Goal: Use online tool/utility: Utilize a website feature to perform a specific function

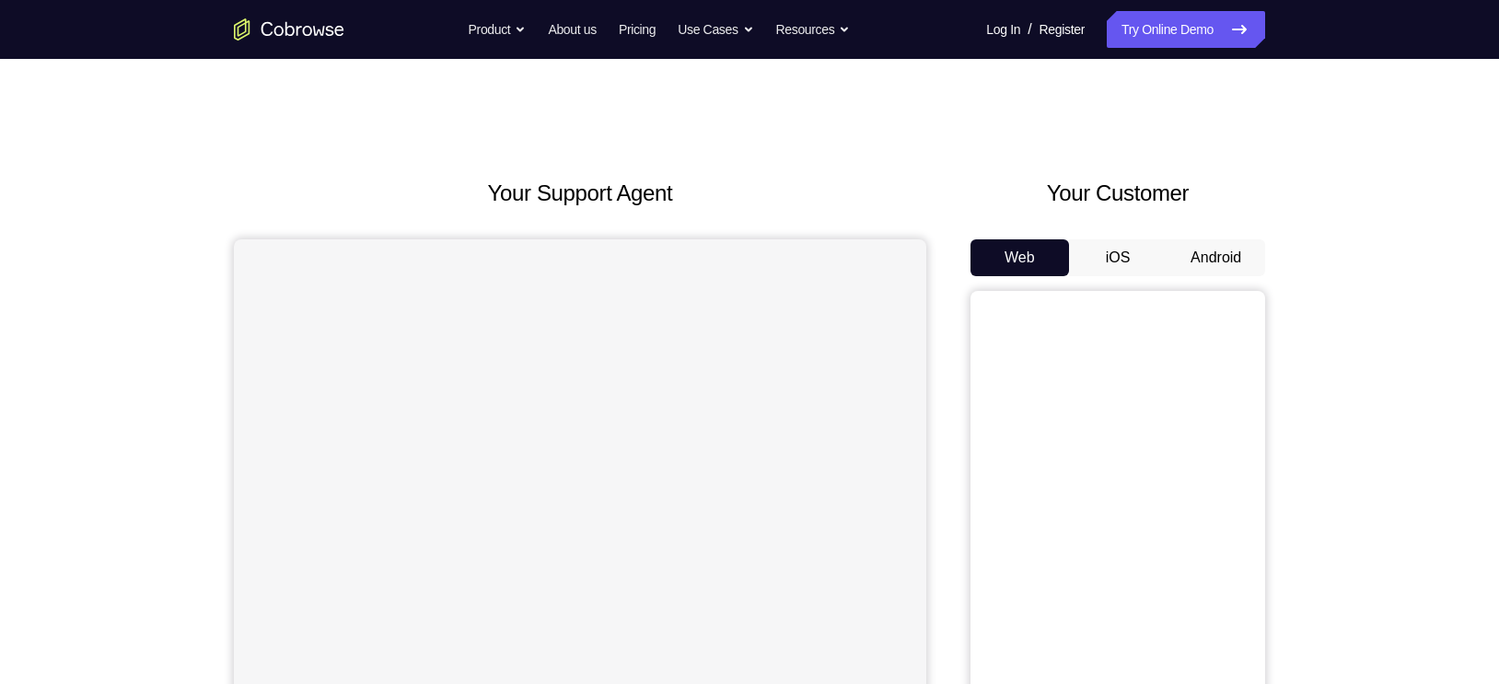
click at [1247, 254] on button "Android" at bounding box center [1215, 257] width 99 height 37
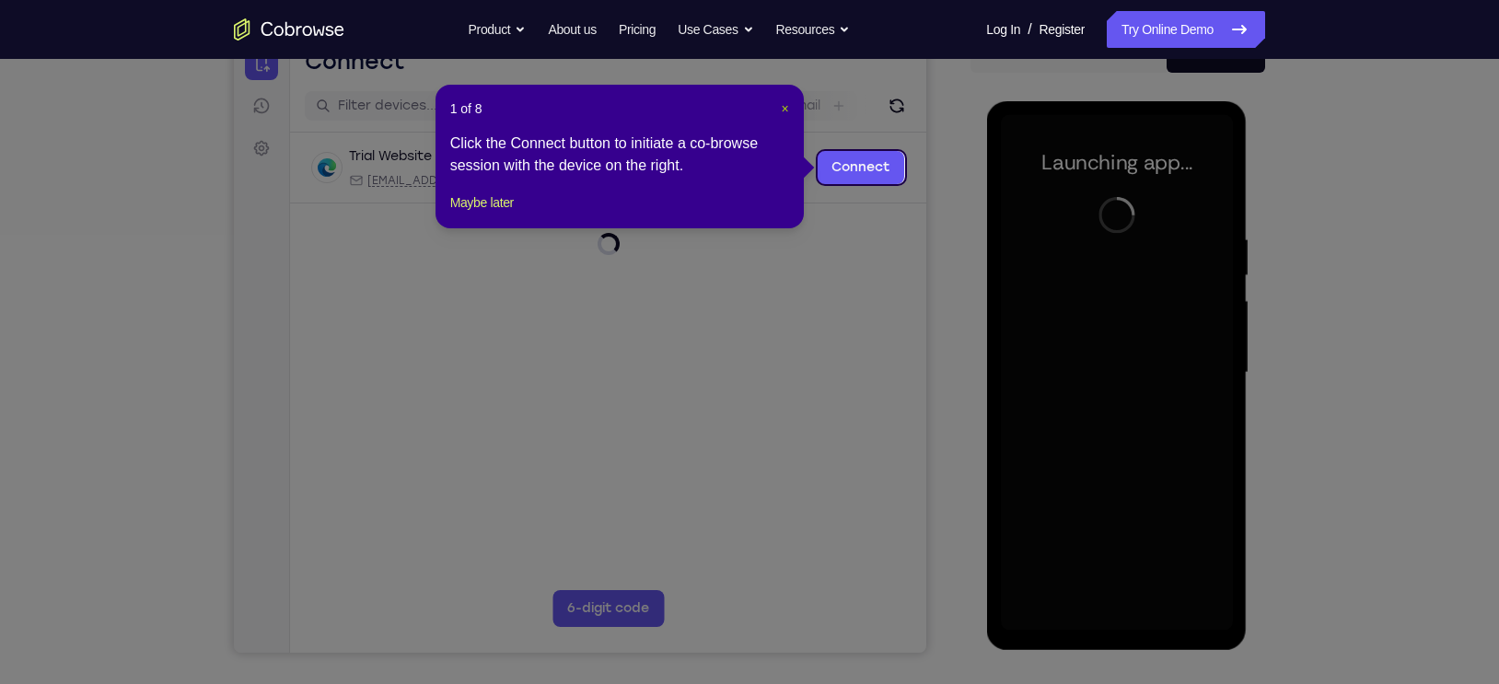
click at [783, 107] on span "×" at bounding box center [784, 108] width 7 height 15
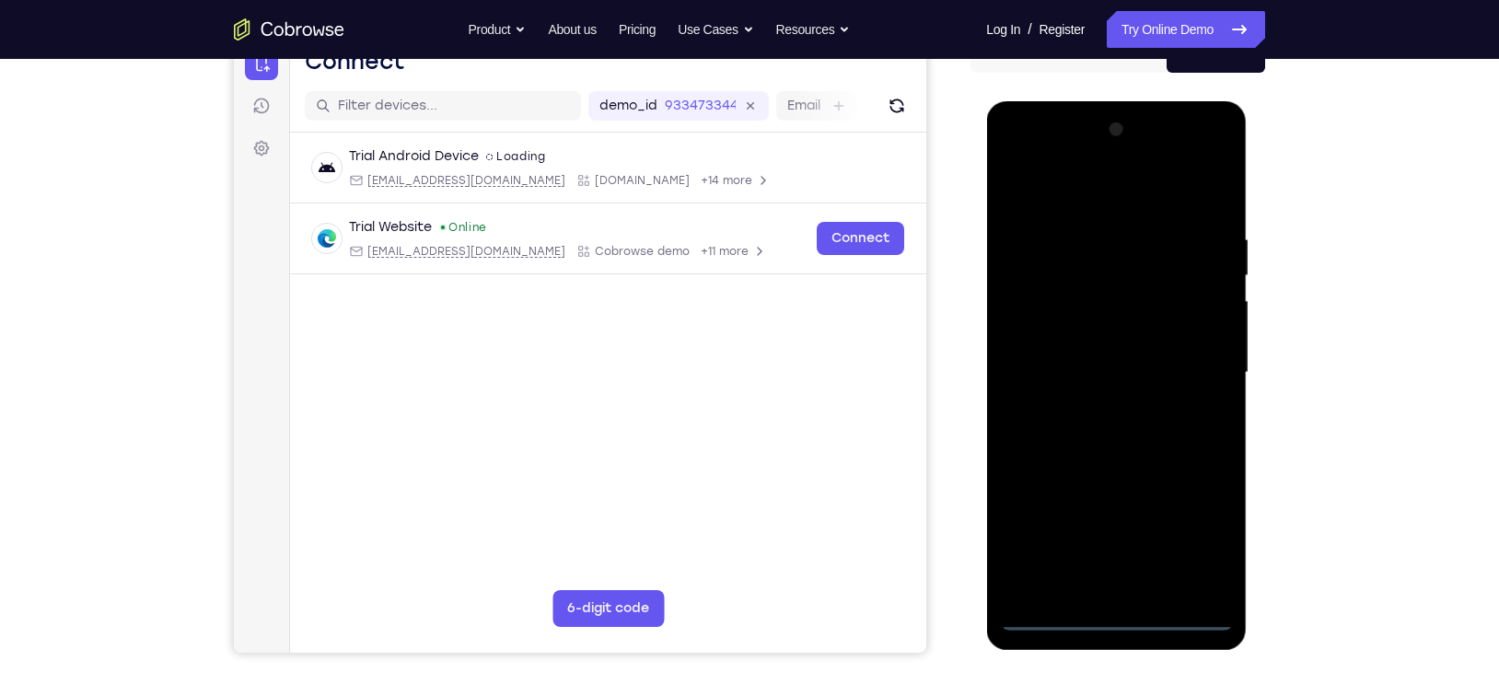
click at [1123, 621] on div at bounding box center [1116, 373] width 232 height 516
click at [1185, 545] on div at bounding box center [1116, 373] width 232 height 516
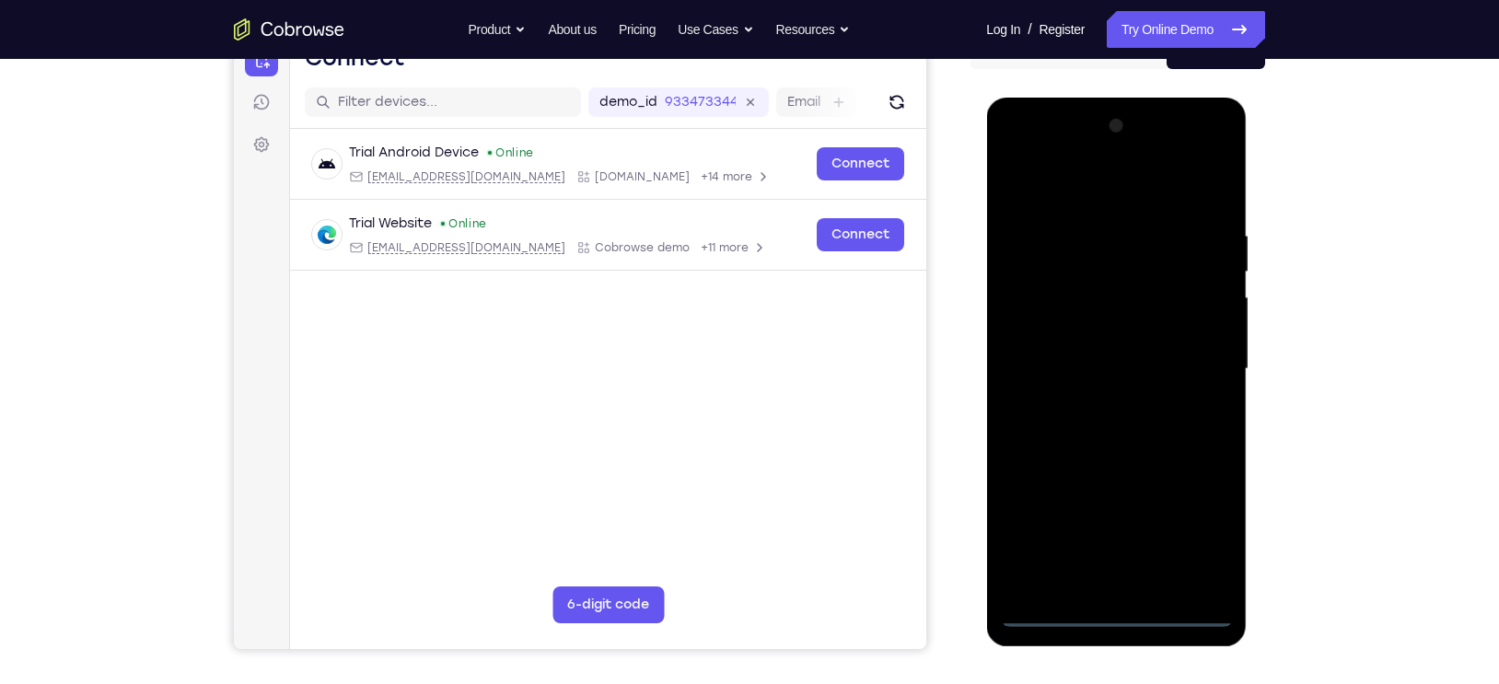
scroll to position [208, 0]
click at [1051, 200] on div at bounding box center [1116, 368] width 232 height 516
click at [1200, 359] on div at bounding box center [1116, 368] width 232 height 516
click at [1133, 587] on div at bounding box center [1116, 368] width 232 height 516
click at [1047, 349] on div at bounding box center [1116, 368] width 232 height 516
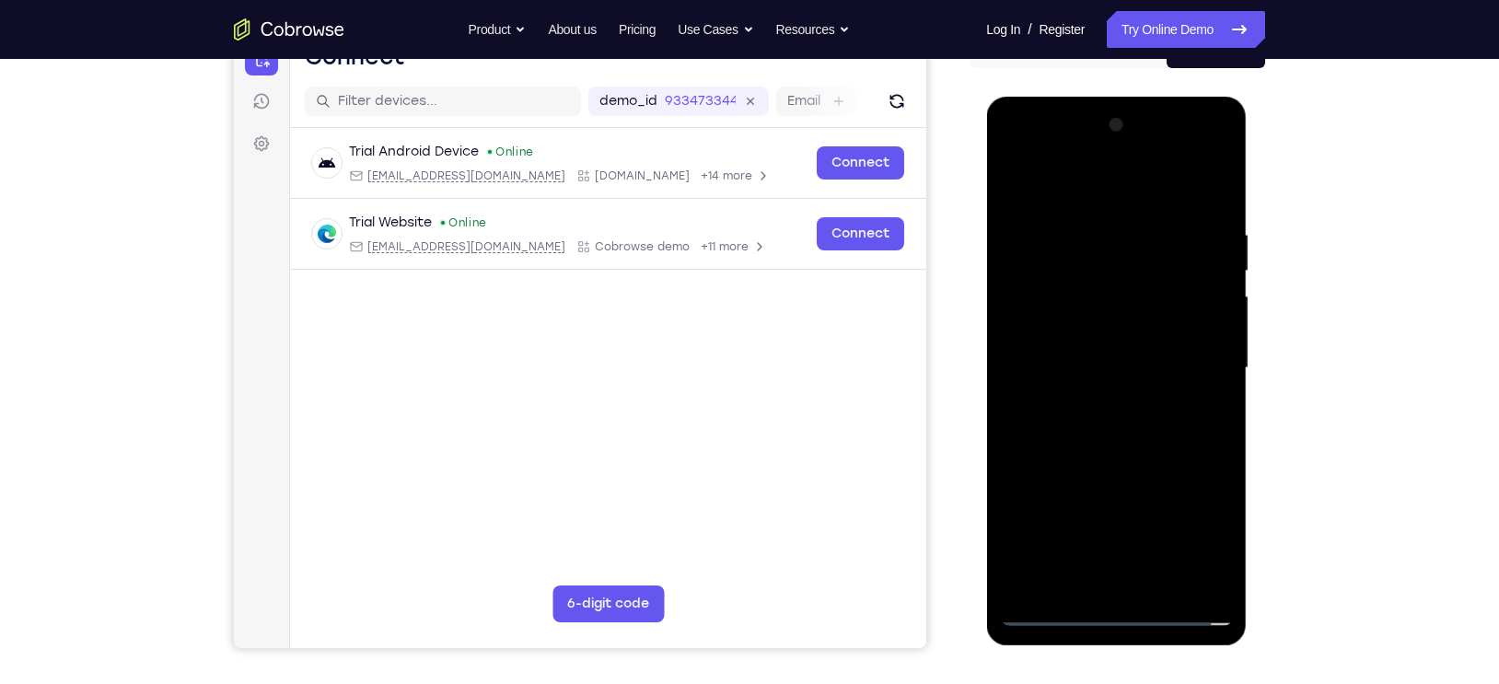
click at [1040, 333] on div at bounding box center [1116, 368] width 232 height 516
click at [1033, 363] on div at bounding box center [1116, 368] width 232 height 516
click at [1042, 427] on div at bounding box center [1116, 368] width 232 height 516
click at [1067, 429] on div at bounding box center [1116, 368] width 232 height 516
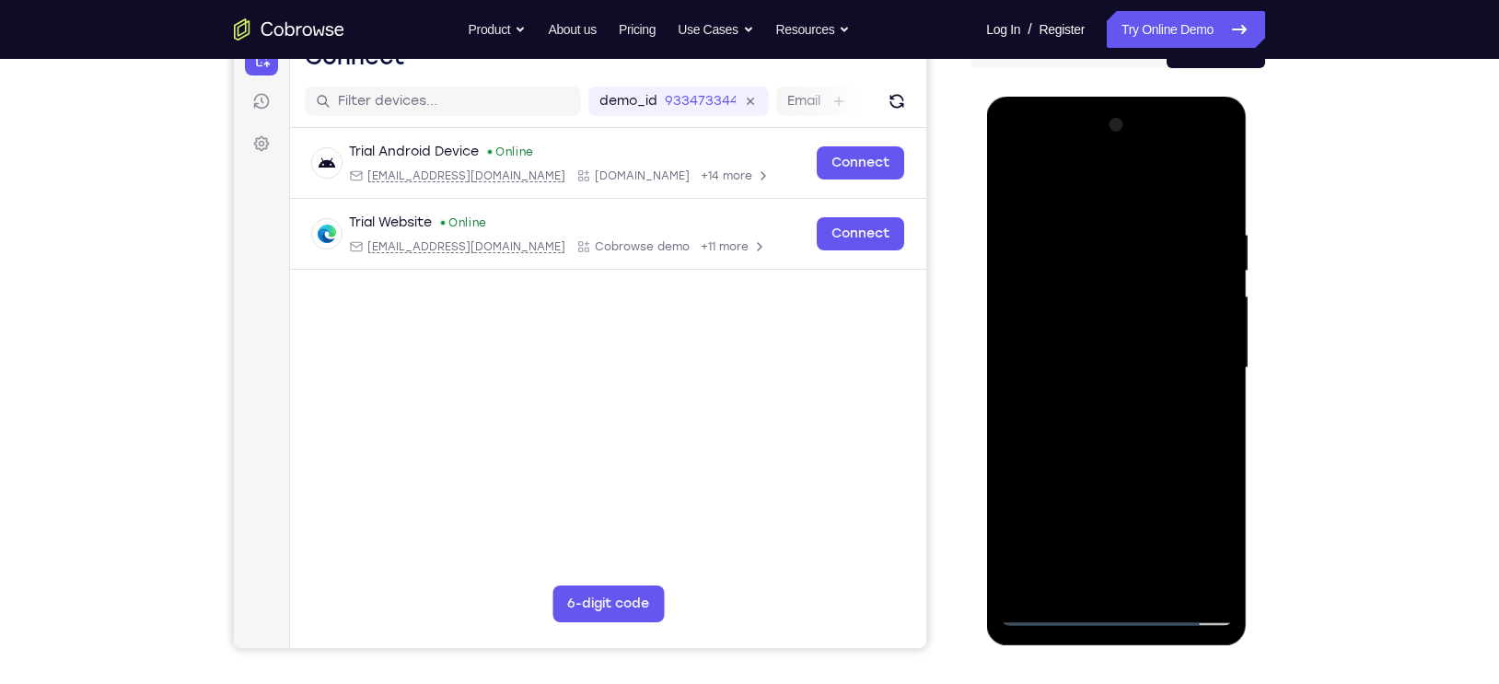
click at [1090, 424] on div at bounding box center [1116, 368] width 232 height 516
click at [1212, 391] on div at bounding box center [1116, 368] width 232 height 516
click at [1126, 449] on div at bounding box center [1116, 368] width 232 height 516
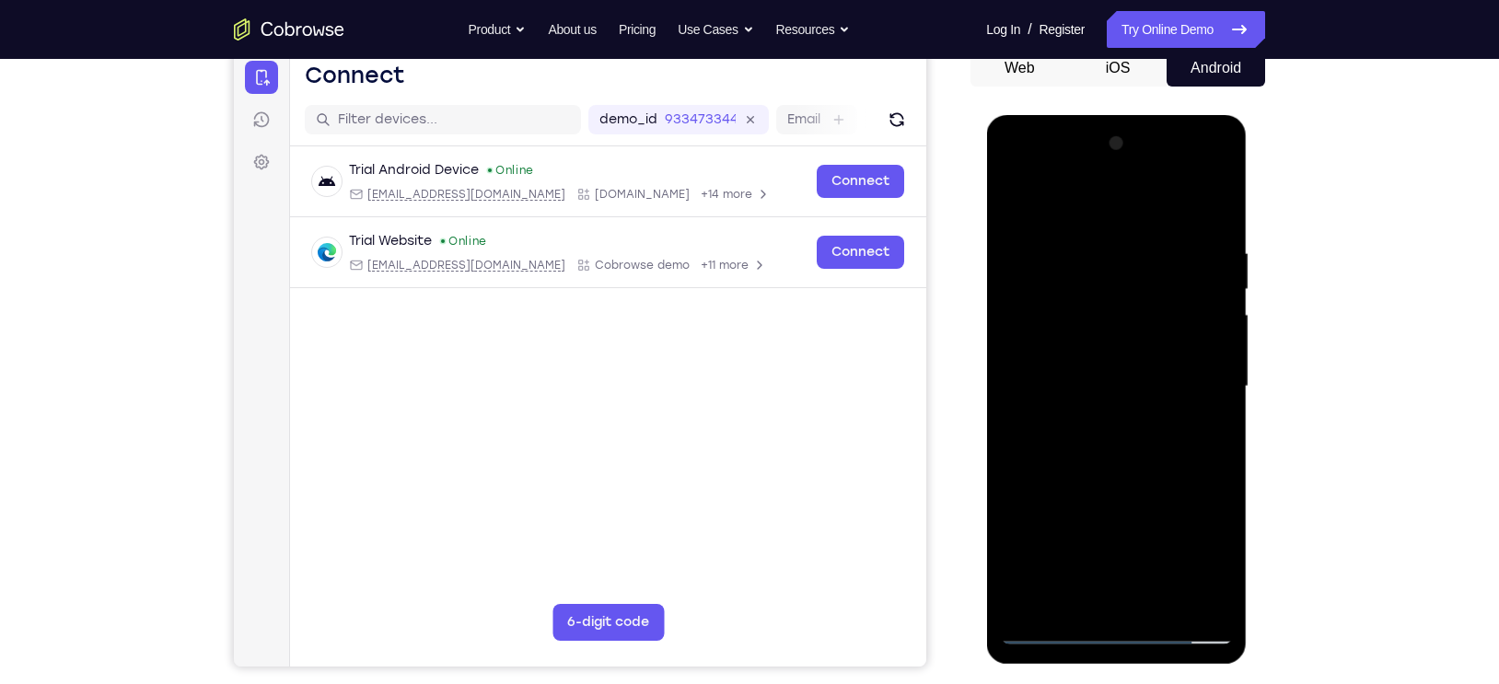
click at [1090, 259] on div at bounding box center [1116, 387] width 232 height 516
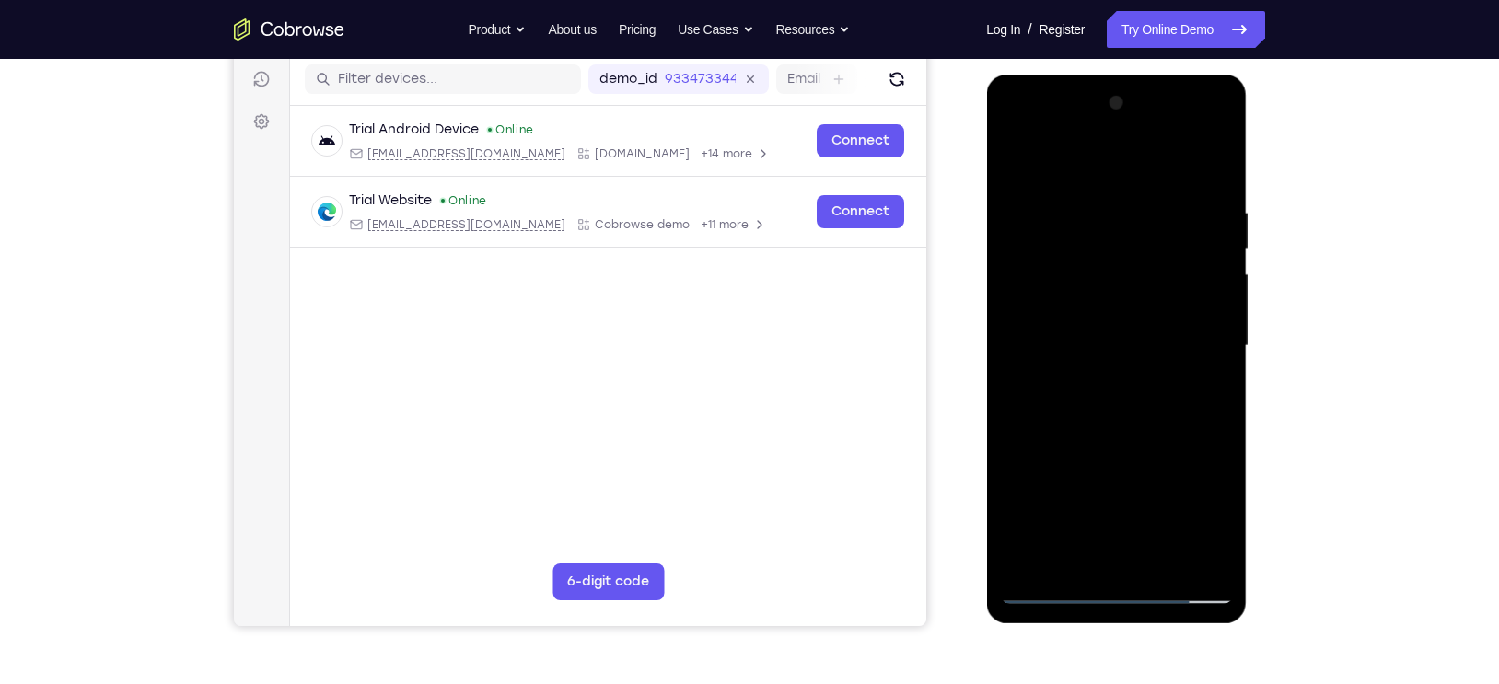
click at [1183, 554] on div at bounding box center [1116, 346] width 232 height 516
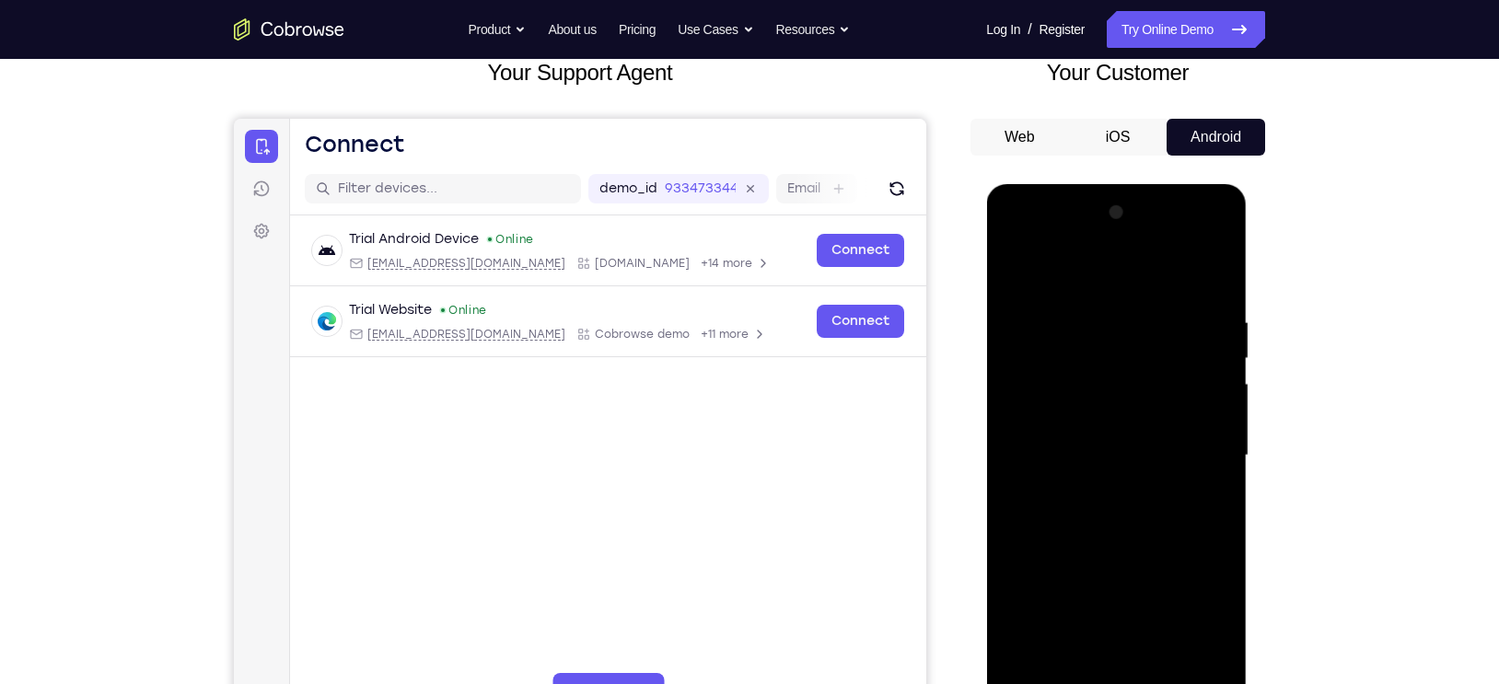
scroll to position [120, 0]
click at [1208, 281] on div at bounding box center [1116, 457] width 232 height 516
click at [1221, 265] on div at bounding box center [1116, 457] width 232 height 516
click at [1079, 369] on div at bounding box center [1116, 457] width 232 height 516
click at [1050, 512] on div at bounding box center [1116, 457] width 232 height 516
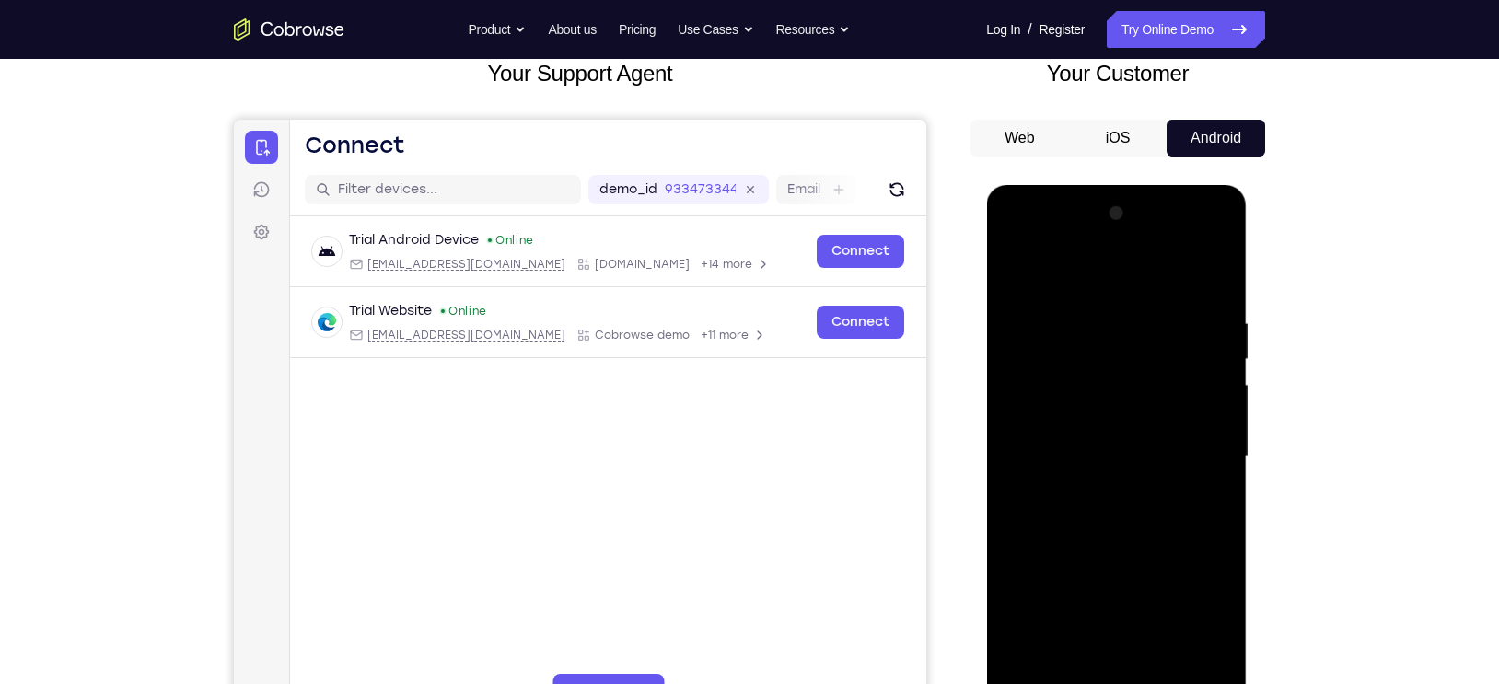
scroll to position [157, 0]
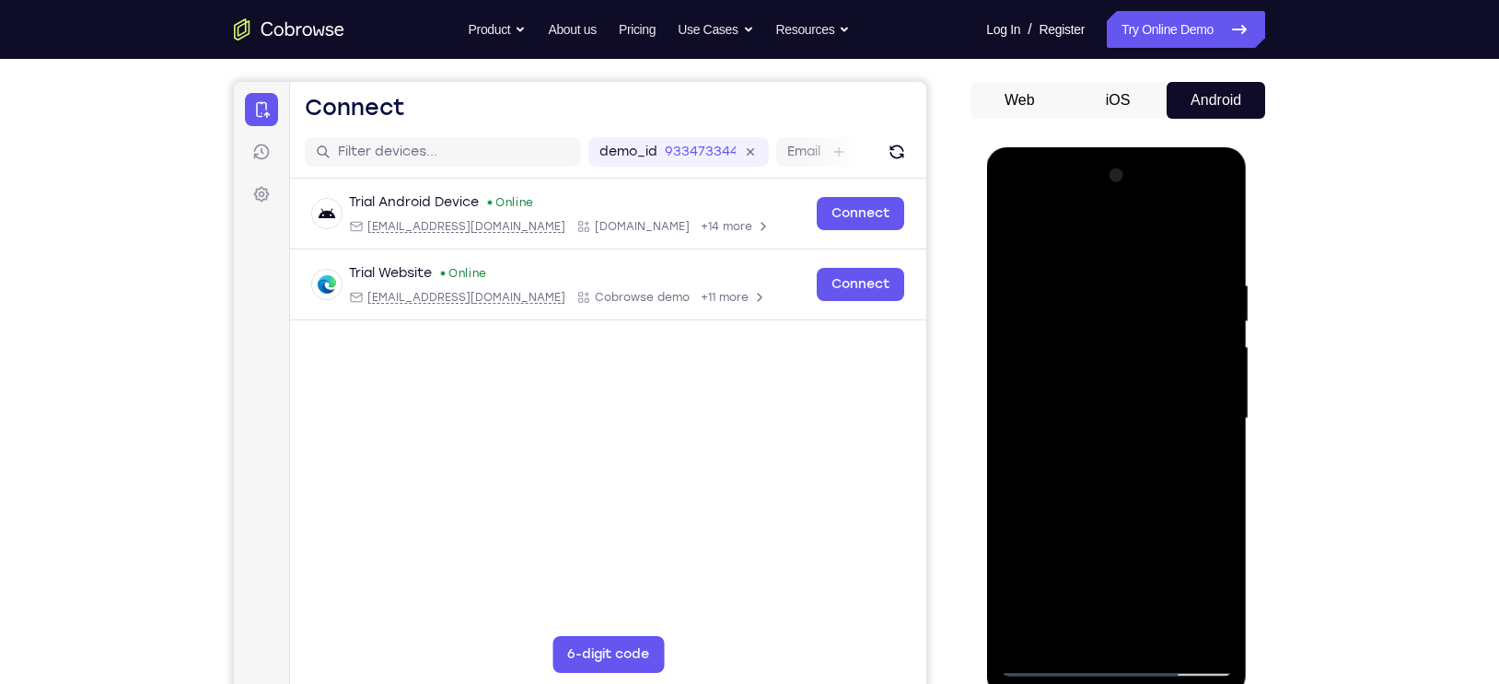
click at [1219, 430] on div at bounding box center [1116, 419] width 232 height 516
drag, startPoint x: 1139, startPoint y: 455, endPoint x: 1131, endPoint y: 317, distance: 138.3
click at [1131, 317] on div at bounding box center [1116, 419] width 232 height 516
drag, startPoint x: 1114, startPoint y: 451, endPoint x: 1122, endPoint y: 271, distance: 180.6
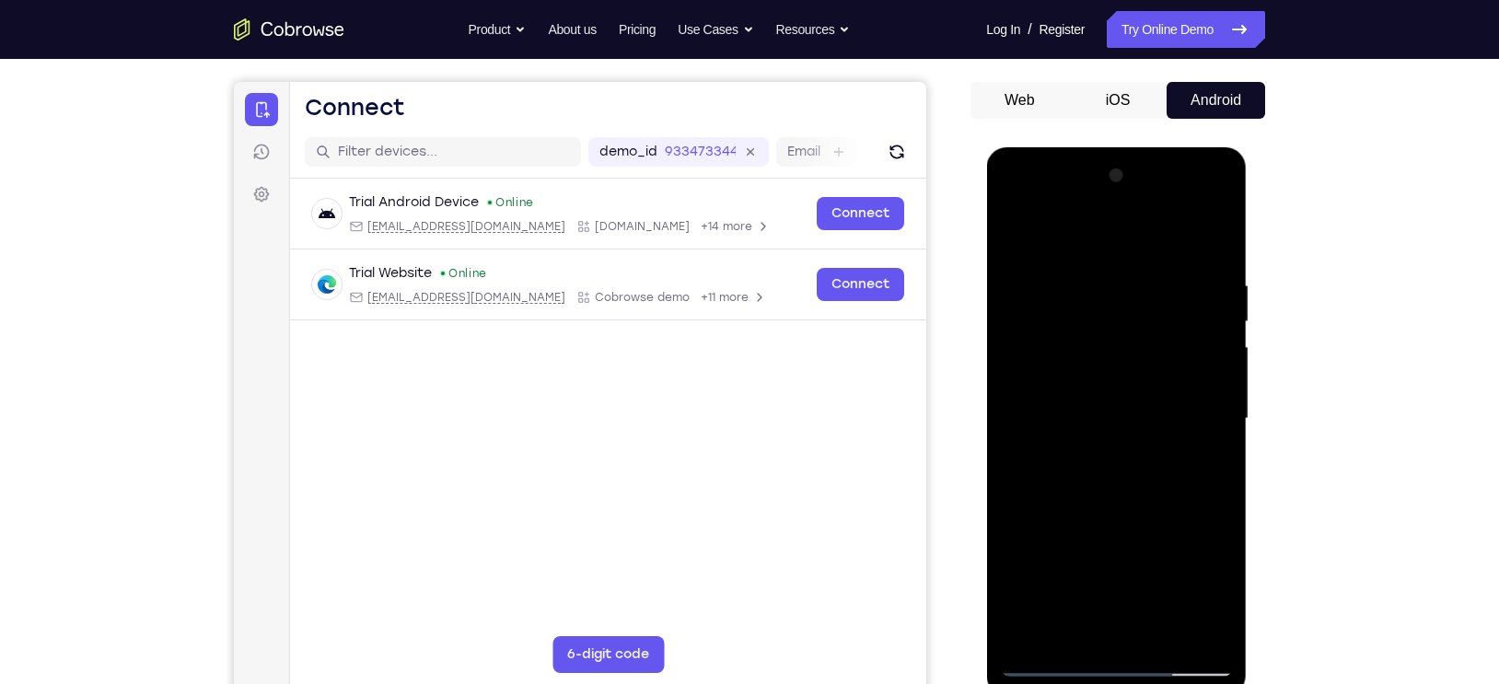
click at [1122, 271] on div at bounding box center [1116, 419] width 232 height 516
click at [1014, 231] on div at bounding box center [1116, 419] width 232 height 516
click at [1014, 233] on div at bounding box center [1116, 419] width 232 height 516
click at [1071, 274] on div at bounding box center [1116, 419] width 232 height 516
click at [1111, 420] on div at bounding box center [1116, 419] width 232 height 516
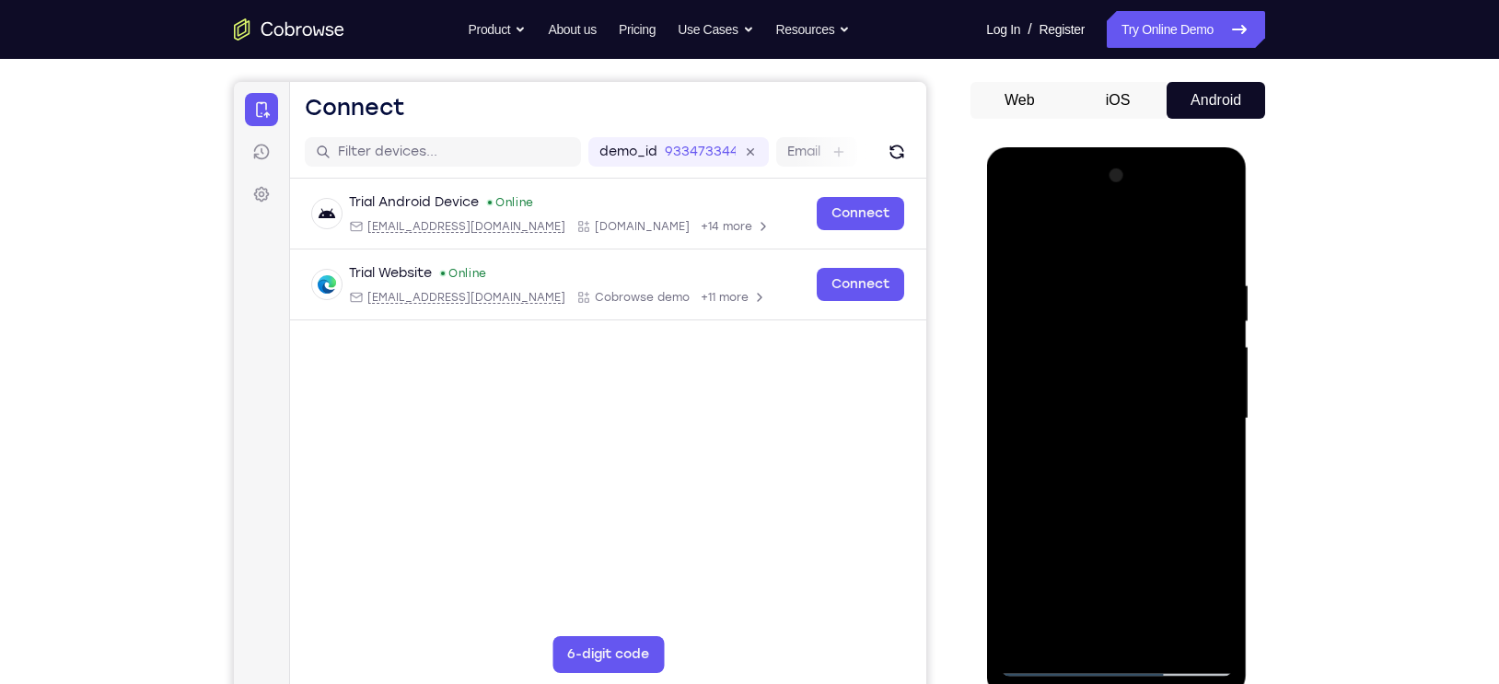
click at [1219, 369] on div at bounding box center [1116, 419] width 232 height 516
click at [1221, 366] on div at bounding box center [1116, 419] width 232 height 516
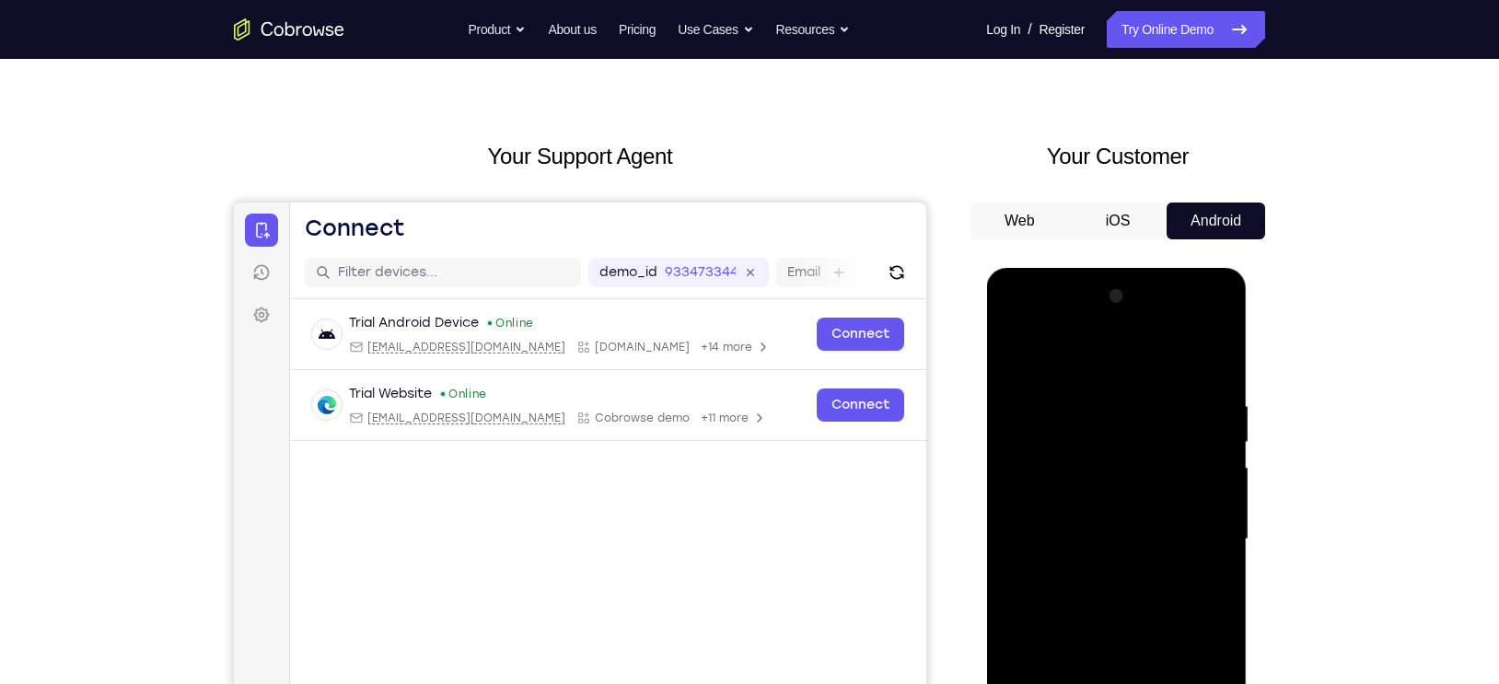
scroll to position [34, 0]
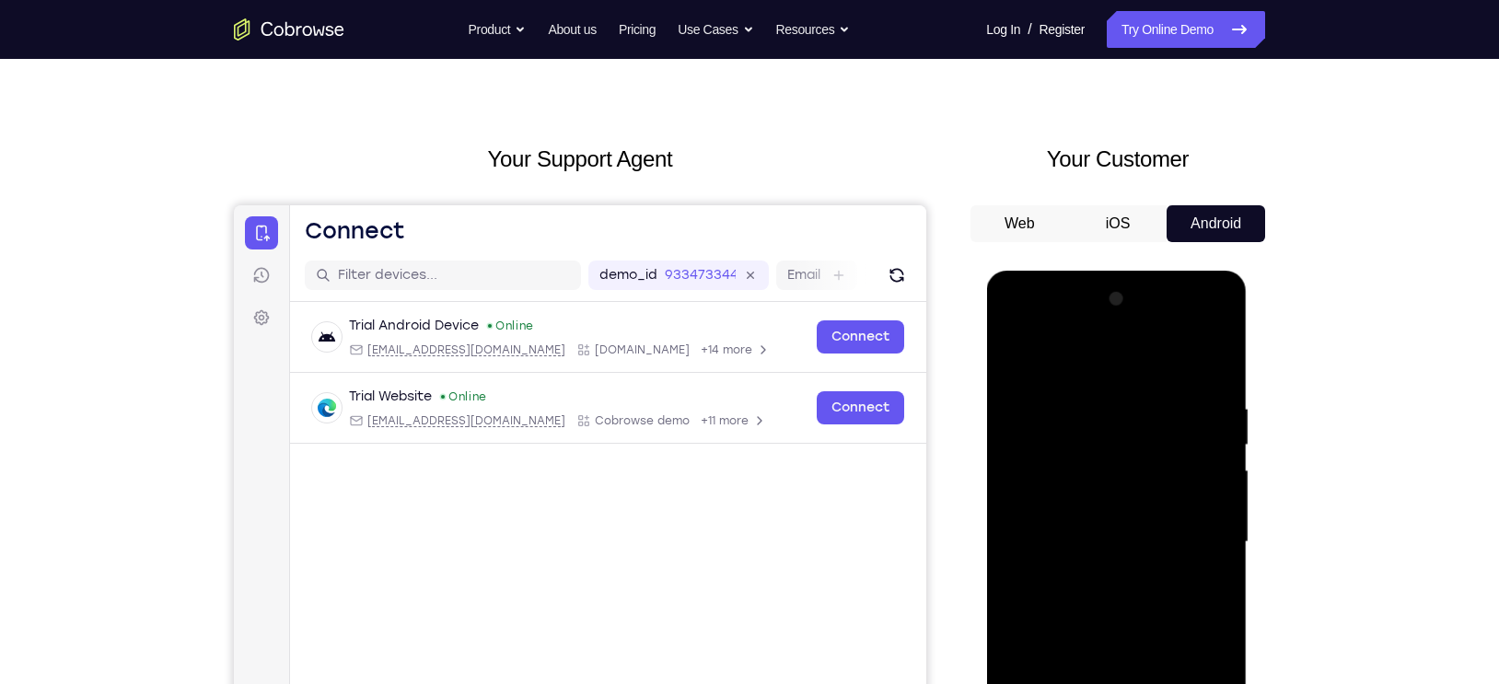
click at [1013, 353] on div at bounding box center [1116, 542] width 232 height 516
click at [1015, 354] on div at bounding box center [1116, 542] width 232 height 516
click at [1021, 358] on div at bounding box center [1116, 542] width 232 height 516
drag, startPoint x: 1104, startPoint y: 424, endPoint x: 1103, endPoint y: 517, distance: 93.0
click at [1103, 517] on div at bounding box center [1116, 542] width 232 height 516
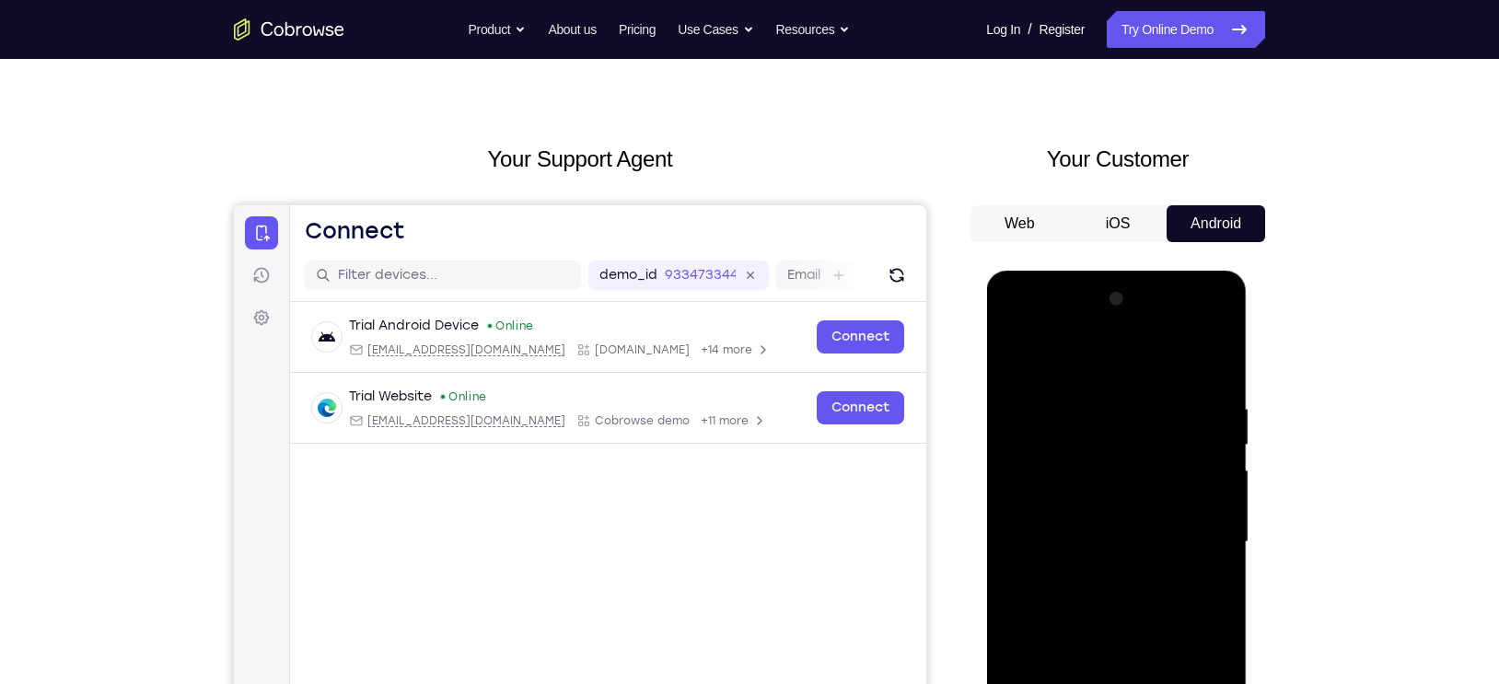
scroll to position [124, 0]
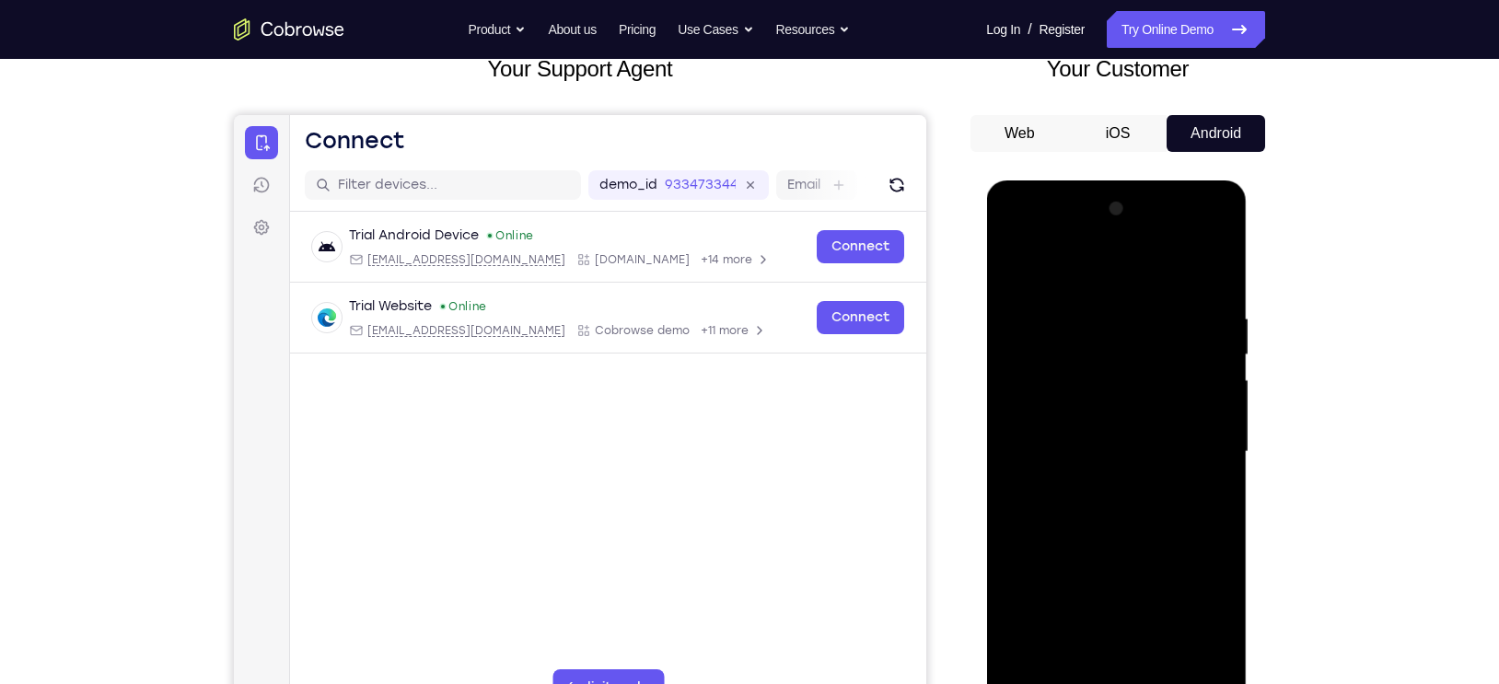
click at [1151, 325] on div at bounding box center [1116, 452] width 232 height 516
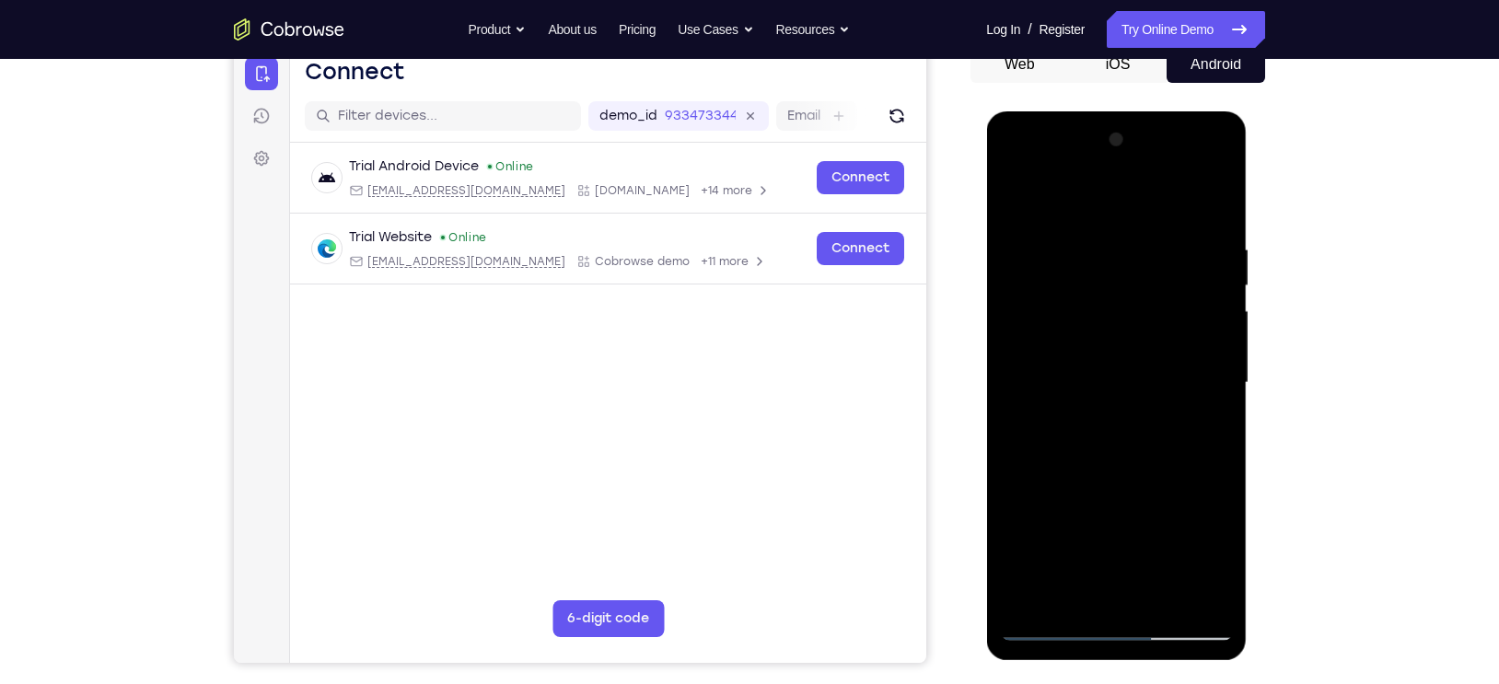
scroll to position [209, 0]
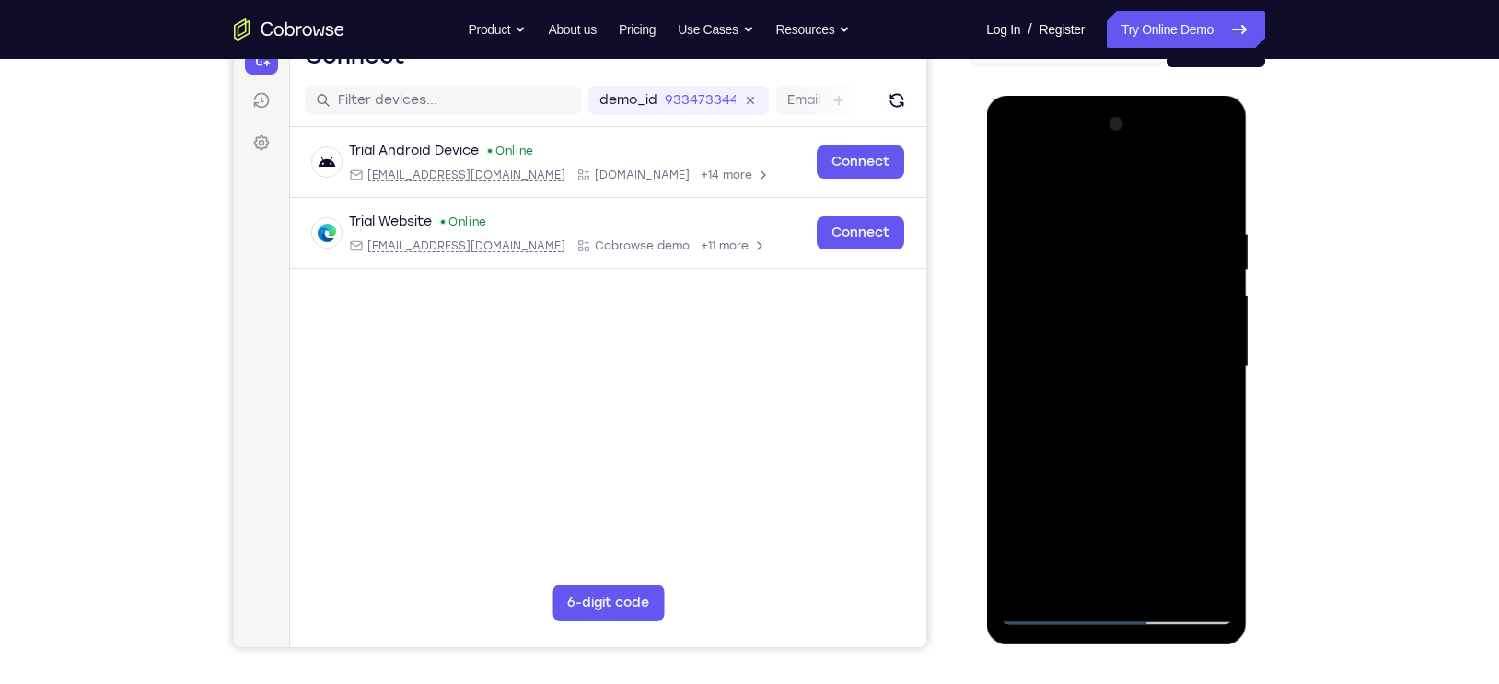
drag, startPoint x: 1157, startPoint y: 334, endPoint x: 1060, endPoint y: 330, distance: 97.7
click at [1060, 330] on div at bounding box center [1116, 368] width 232 height 516
drag, startPoint x: 1165, startPoint y: 366, endPoint x: 983, endPoint y: 373, distance: 181.5
click at [986, 373] on html "Online web based iOS Simulators and Android Emulators. Run iPhone, iPad, Mobile…" at bounding box center [1117, 372] width 262 height 552
click at [1214, 367] on div at bounding box center [1116, 368] width 232 height 516
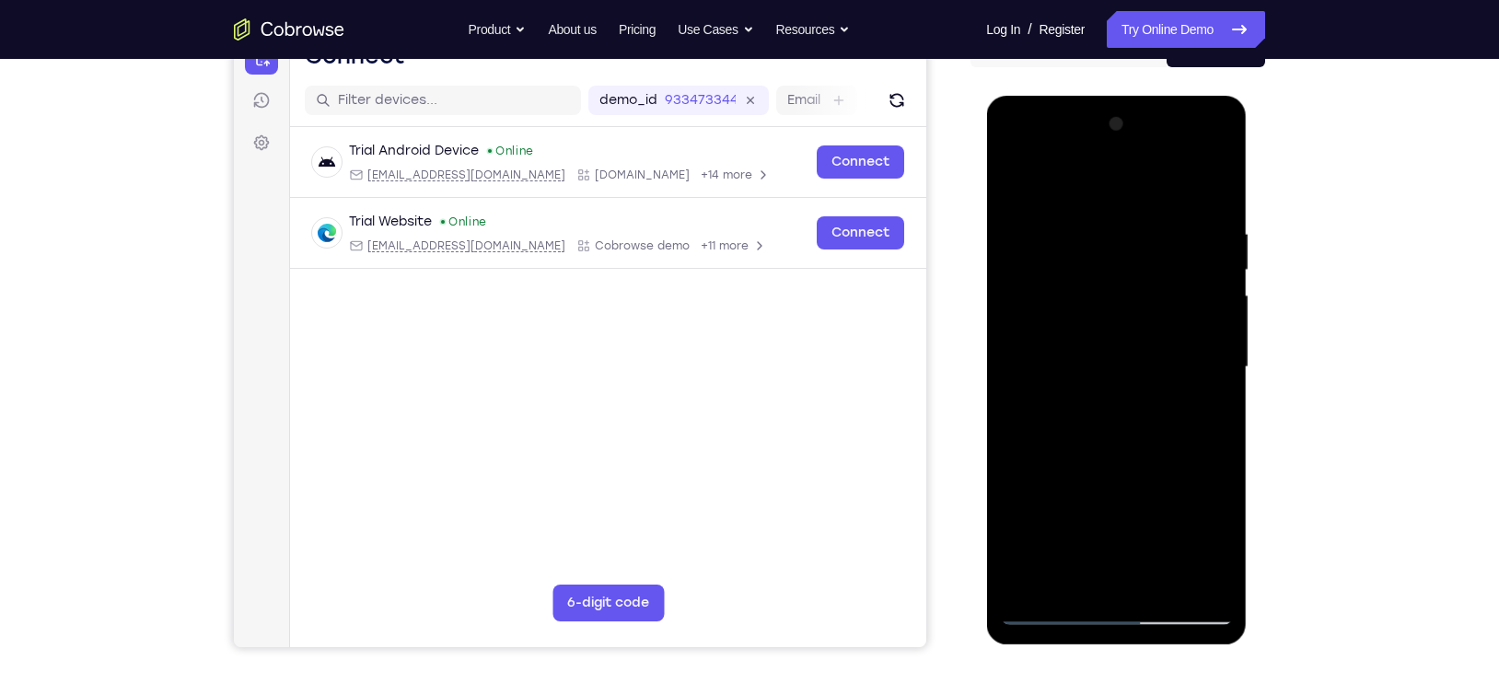
drag, startPoint x: 1214, startPoint y: 367, endPoint x: 986, endPoint y: 331, distance: 231.1
click at [986, 331] on div at bounding box center [1116, 370] width 261 height 549
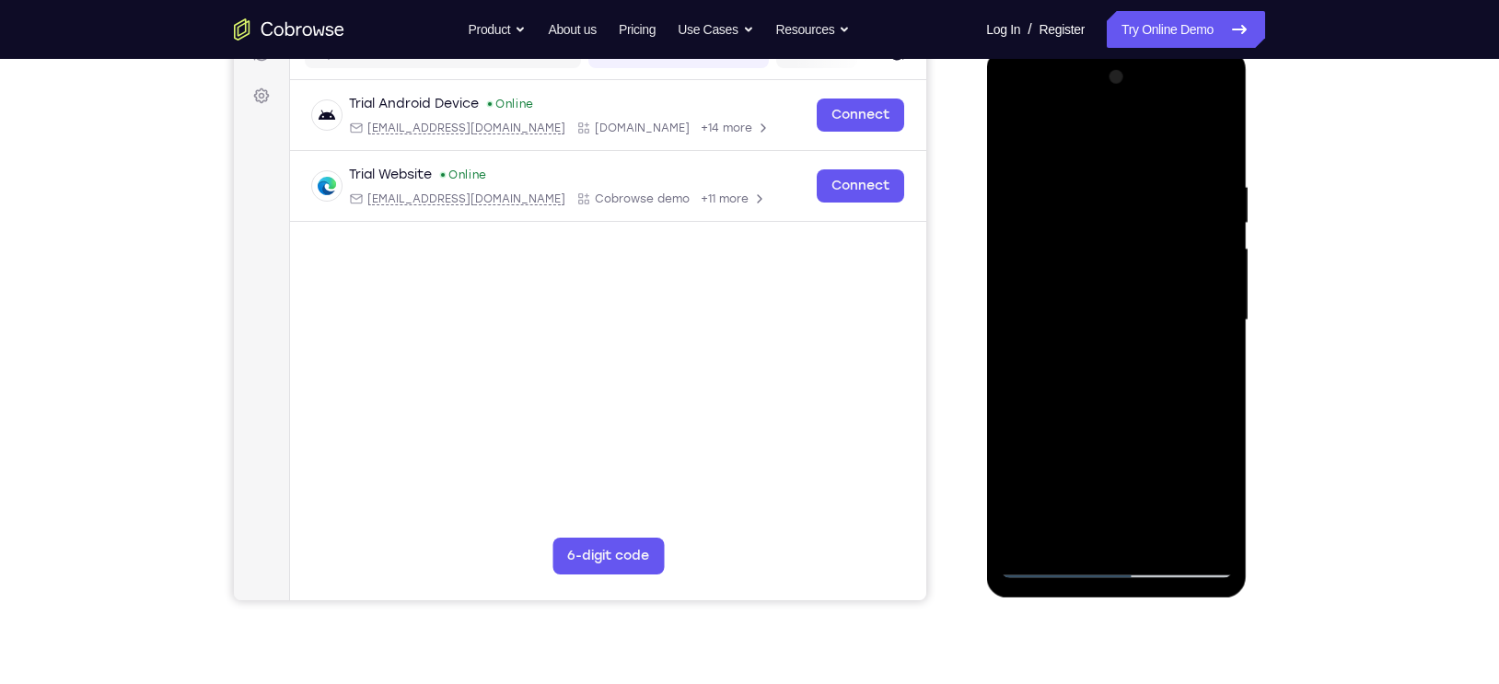
scroll to position [258, 0]
click at [1190, 528] on div at bounding box center [1116, 319] width 232 height 516
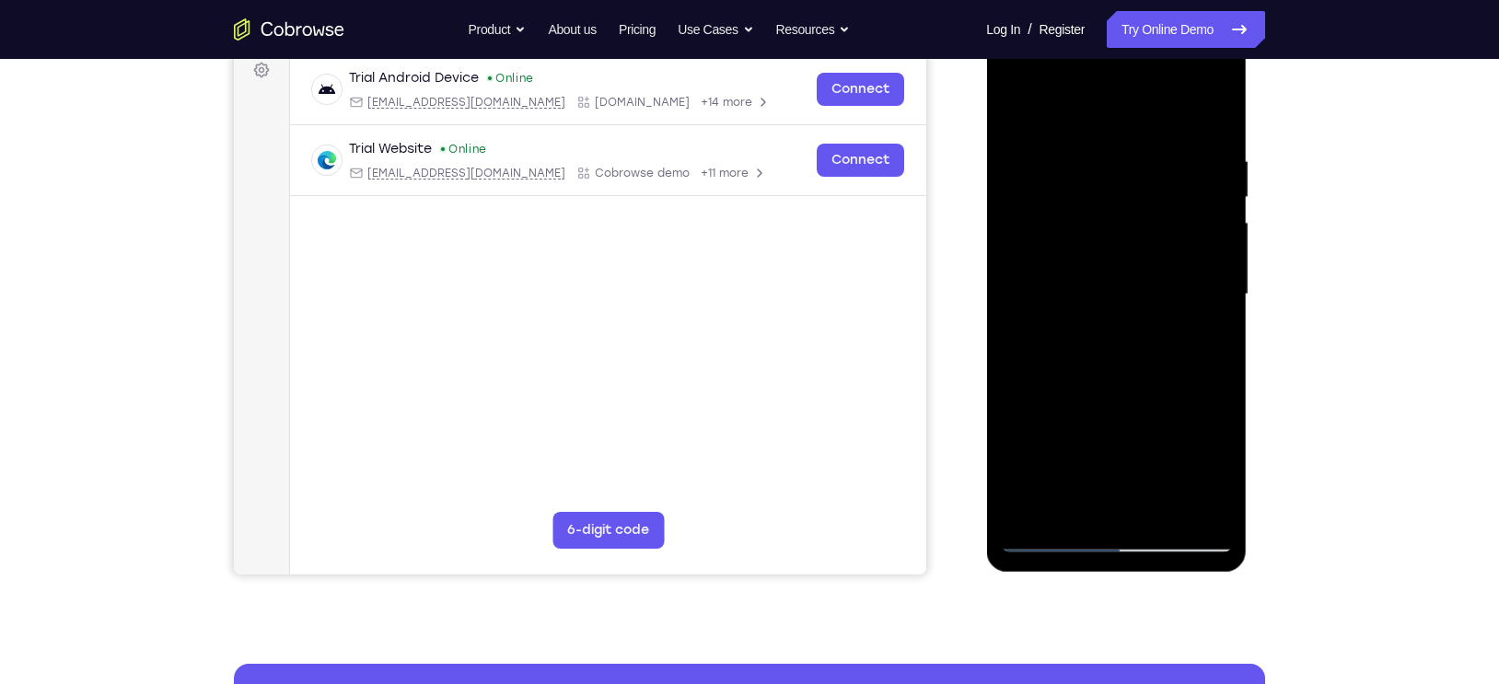
scroll to position [336, 0]
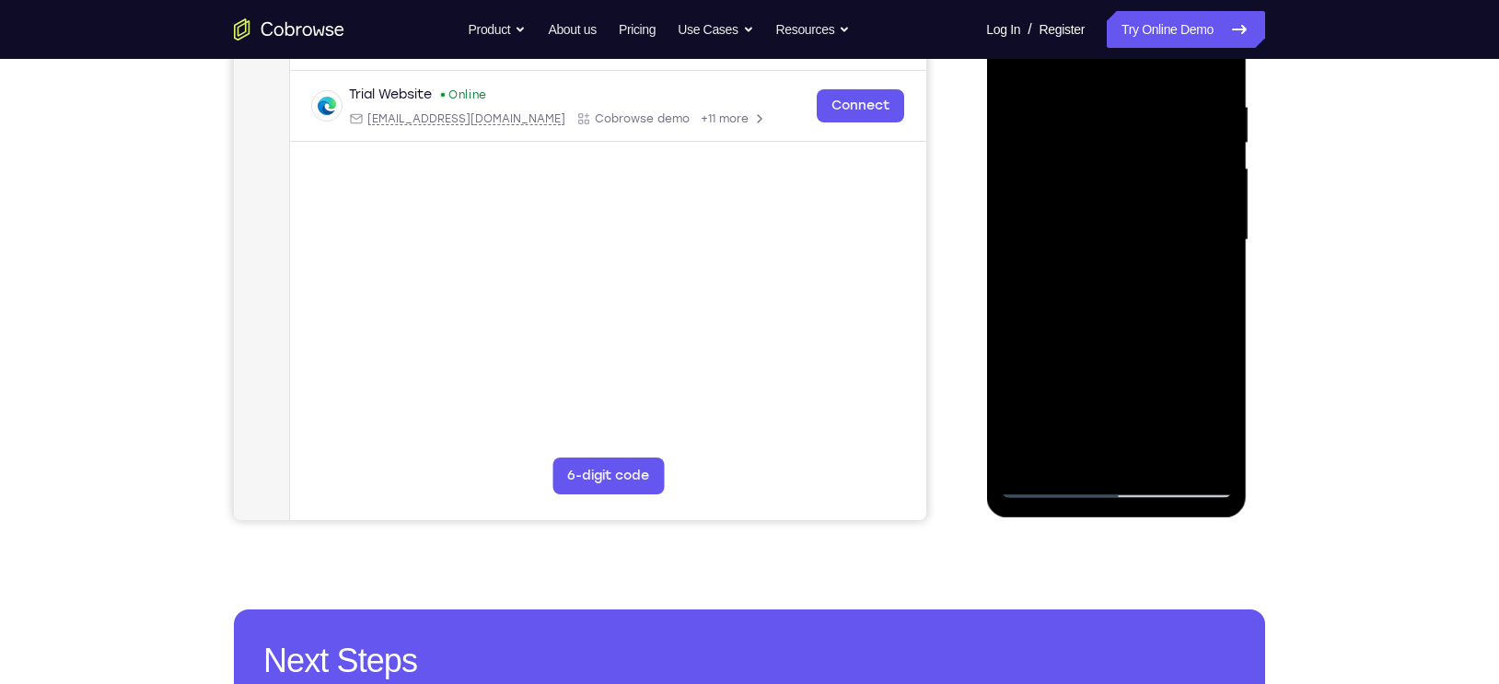
click at [1190, 457] on div at bounding box center [1116, 241] width 232 height 516
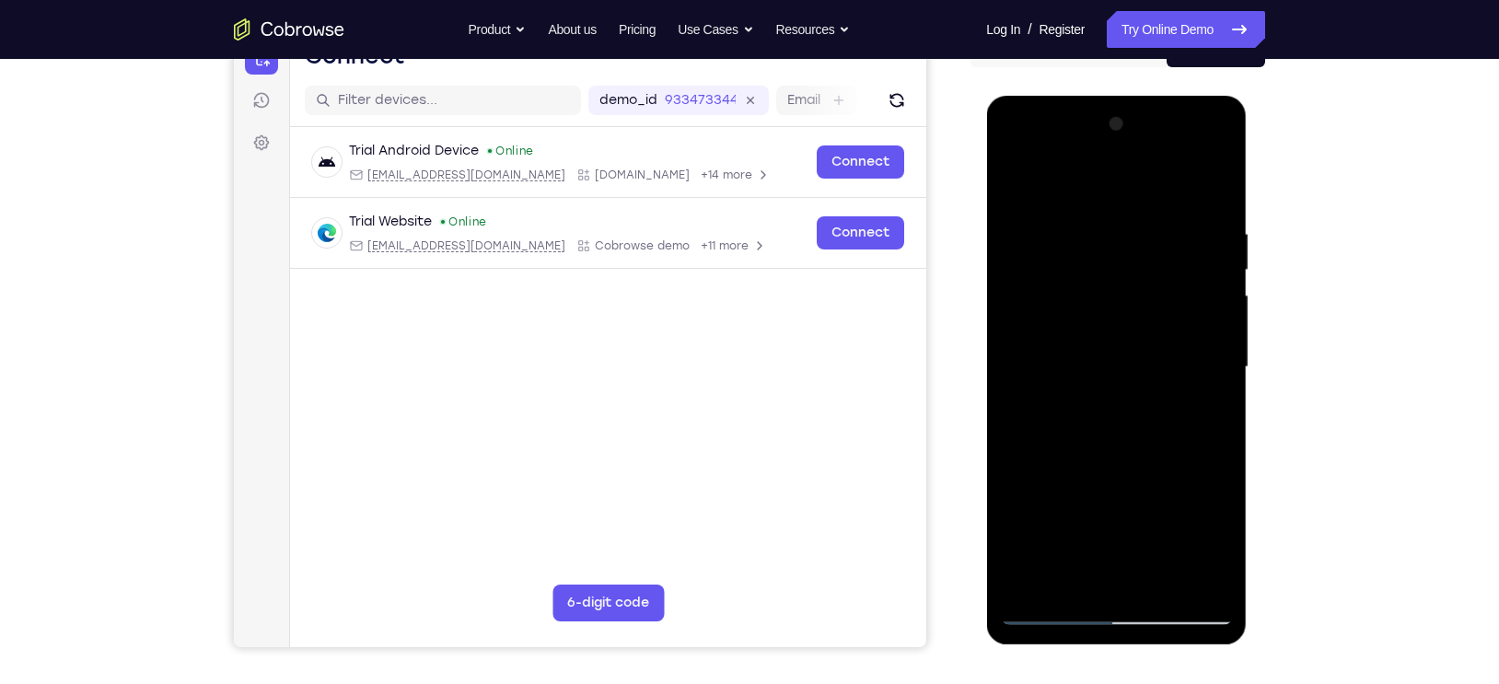
scroll to position [205, 0]
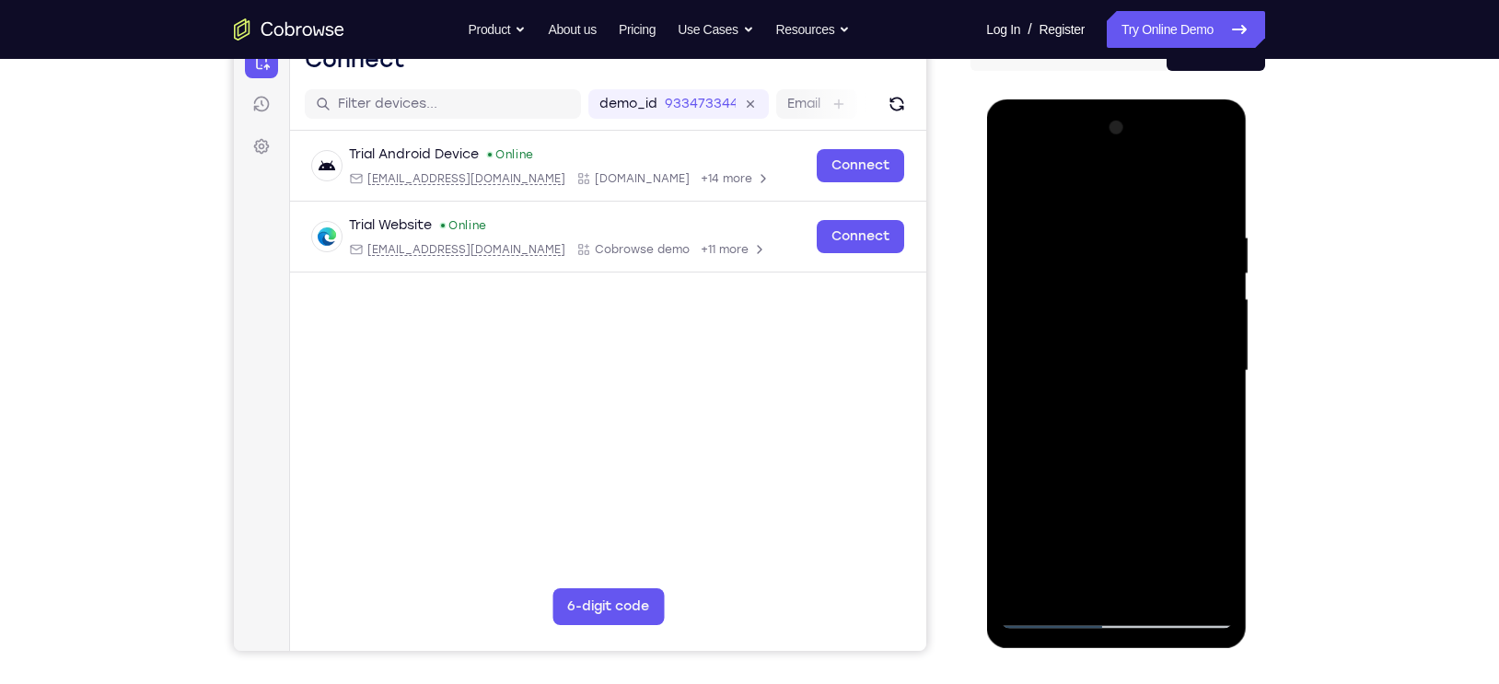
click at [1213, 201] on div at bounding box center [1116, 371] width 232 height 516
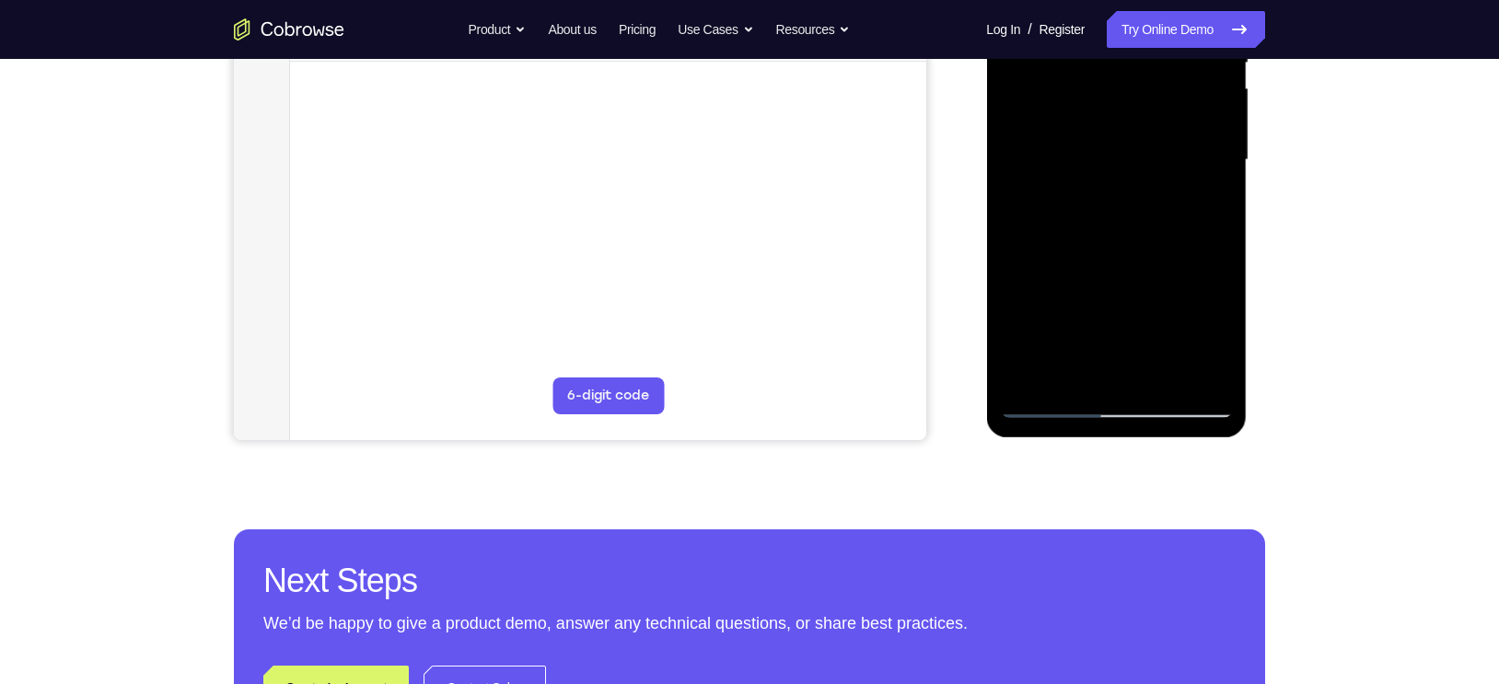
click at [1151, 372] on div at bounding box center [1116, 160] width 232 height 516
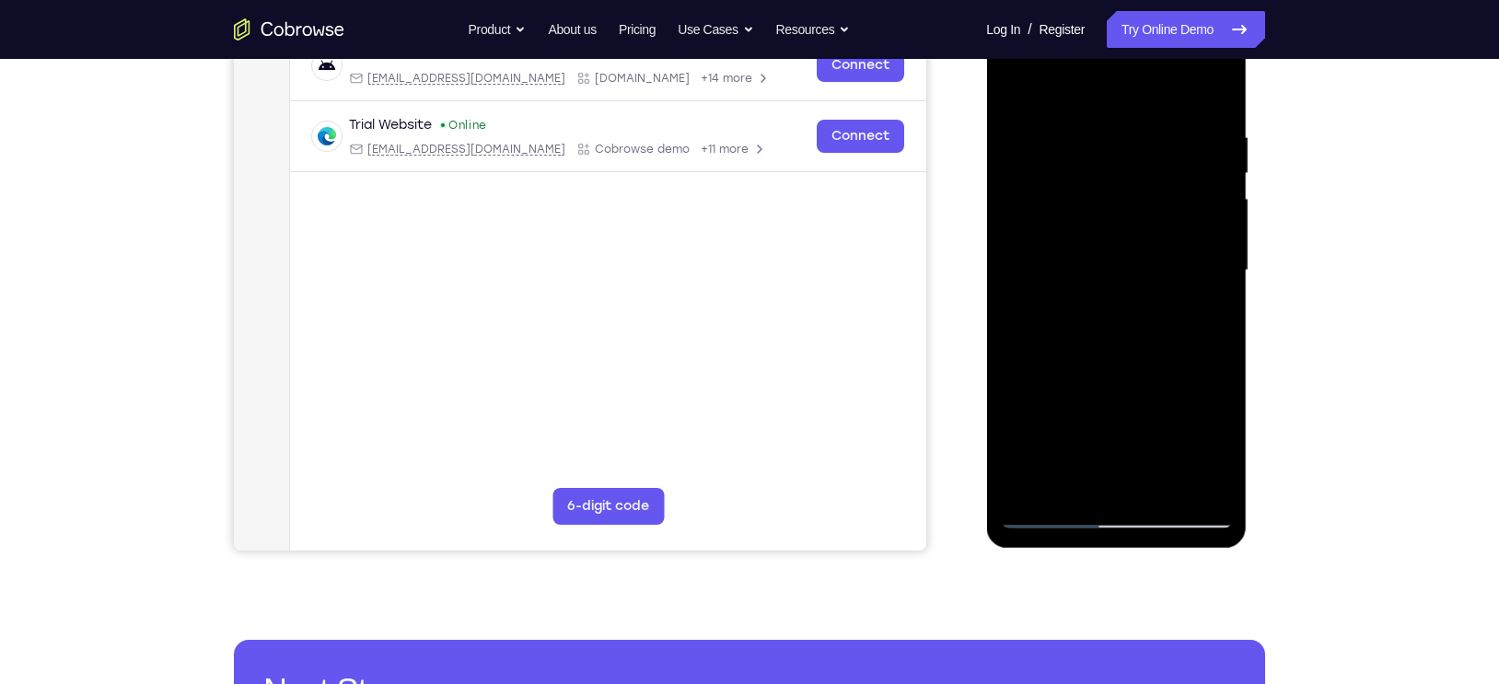
scroll to position [307, 0]
click at [1124, 373] on div at bounding box center [1116, 270] width 232 height 516
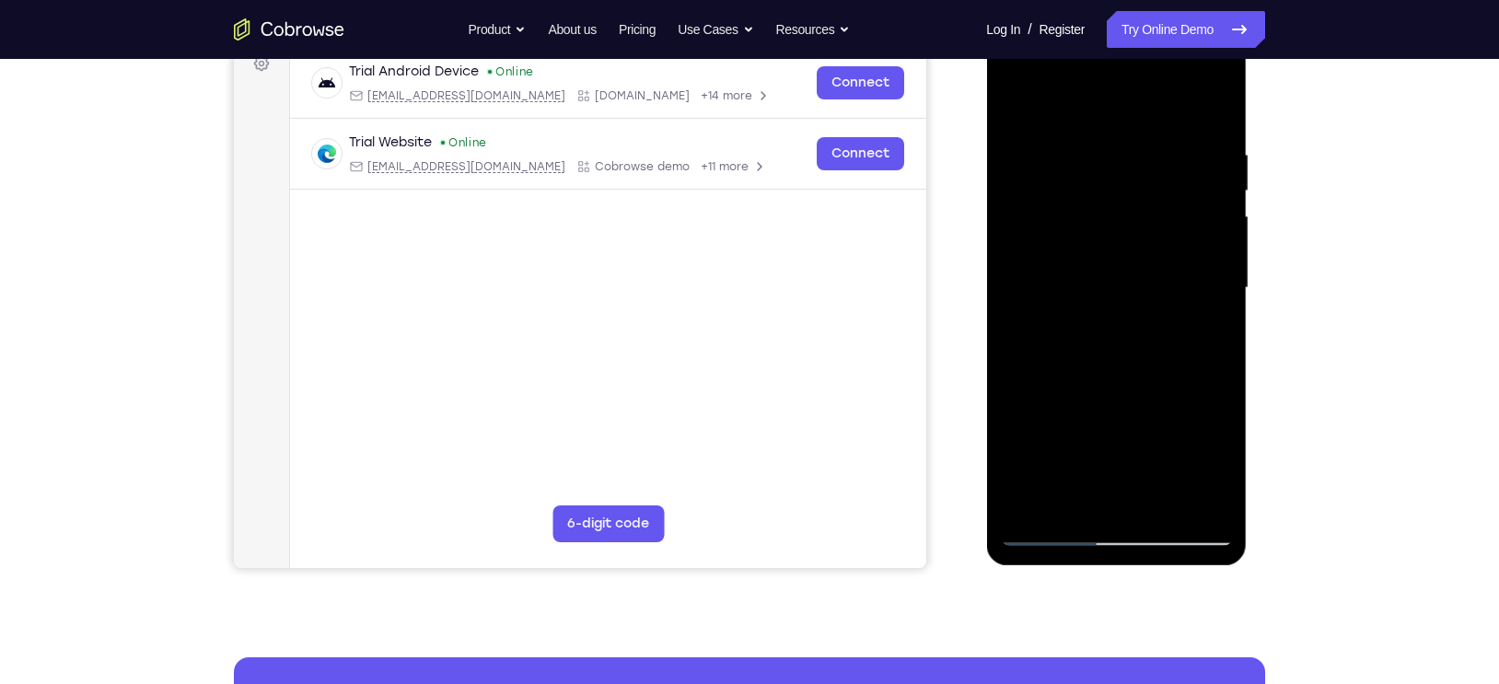
scroll to position [287, 0]
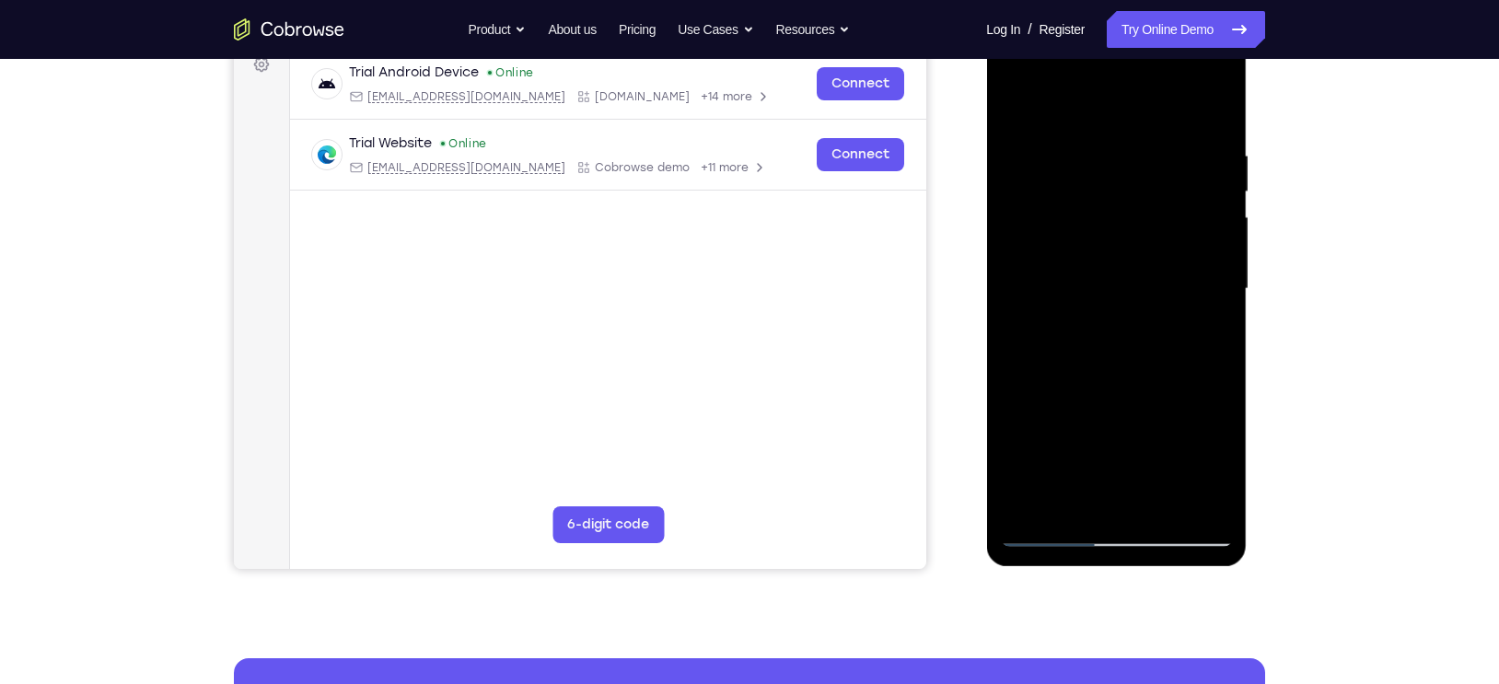
click at [1094, 178] on div at bounding box center [1116, 289] width 232 height 516
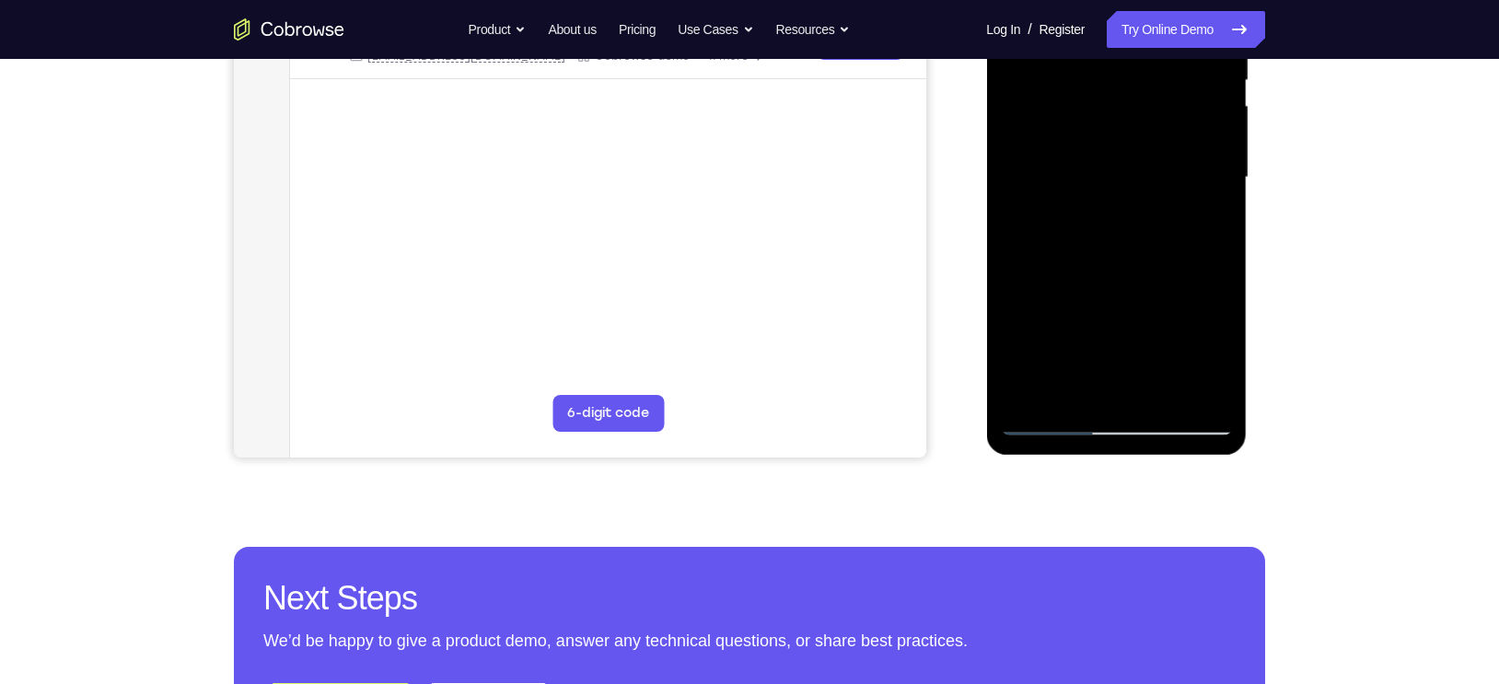
scroll to position [400, 0]
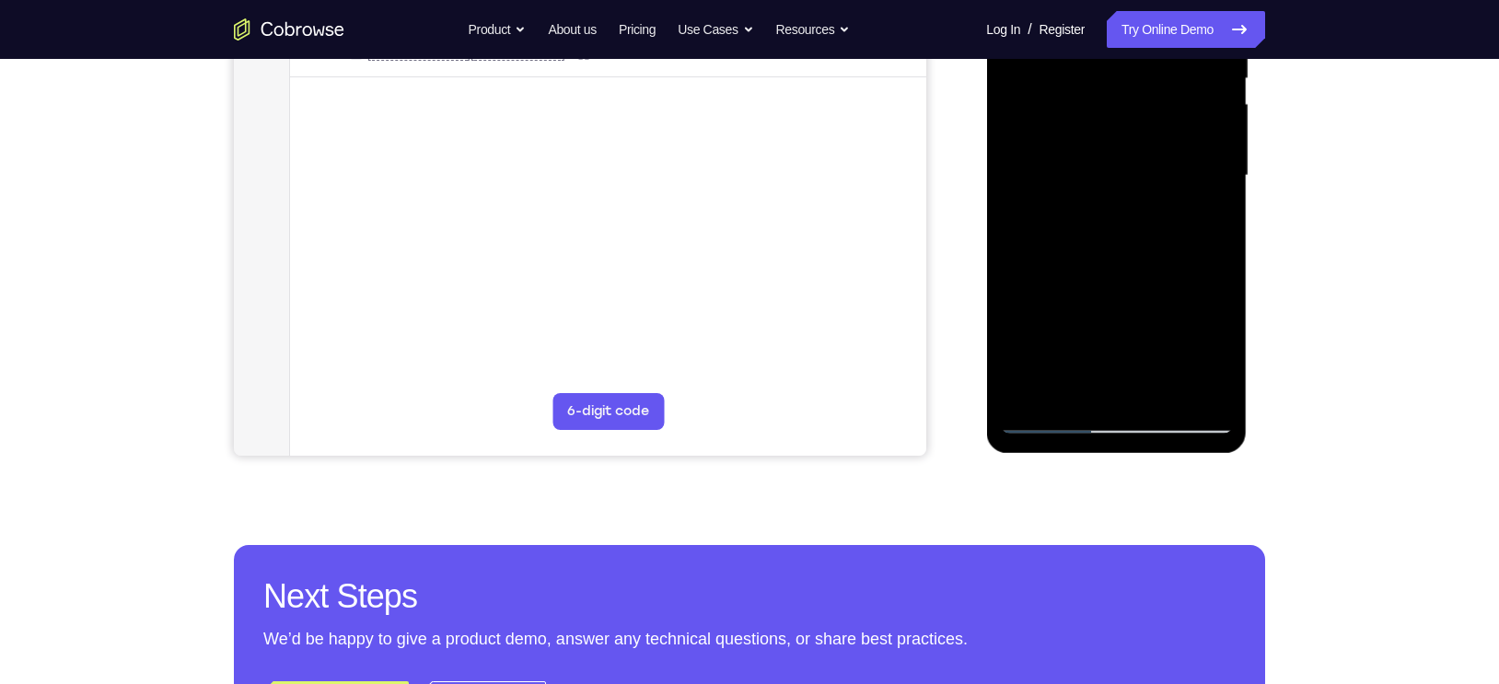
click at [1070, 379] on div at bounding box center [1116, 176] width 232 height 516
click at [1214, 349] on div at bounding box center [1116, 176] width 232 height 516
click at [1213, 351] on div at bounding box center [1116, 176] width 232 height 516
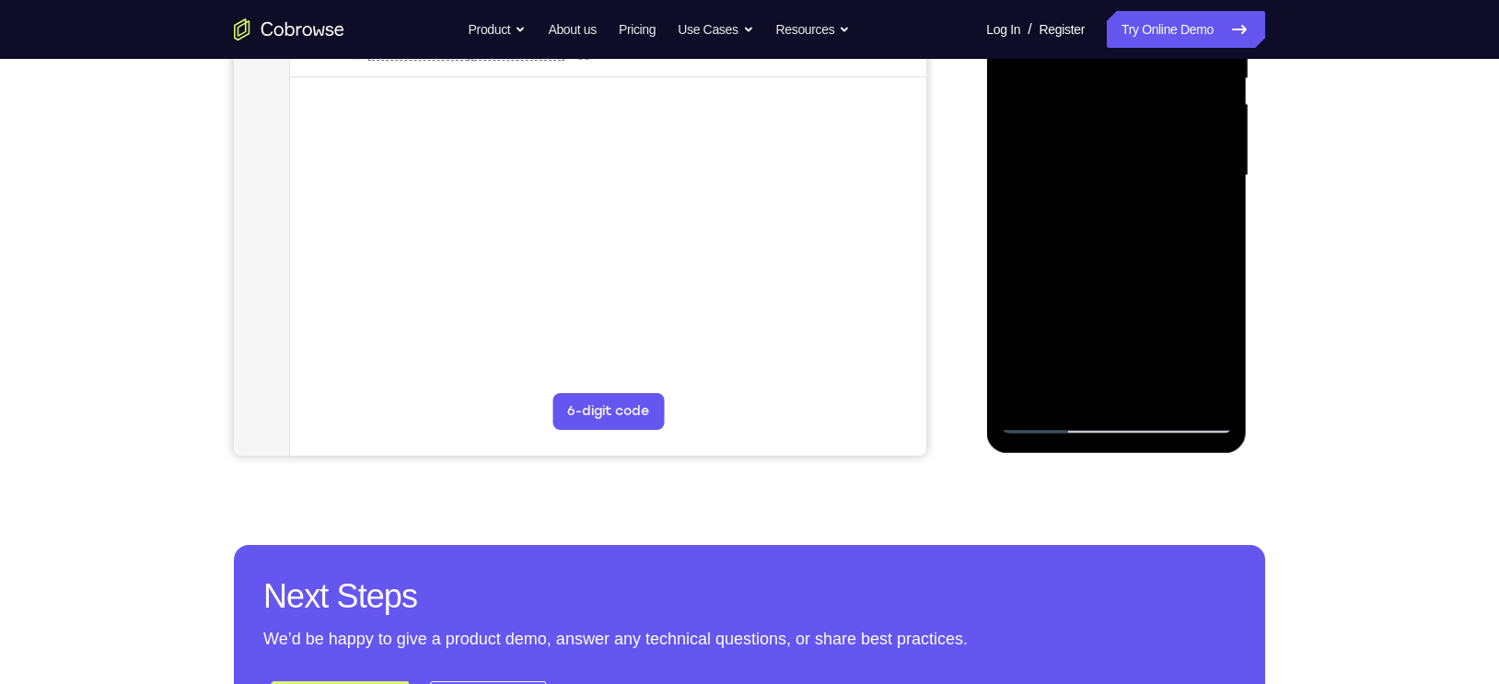
click at [1213, 351] on div at bounding box center [1116, 176] width 232 height 516
click at [1070, 382] on div at bounding box center [1116, 176] width 232 height 516
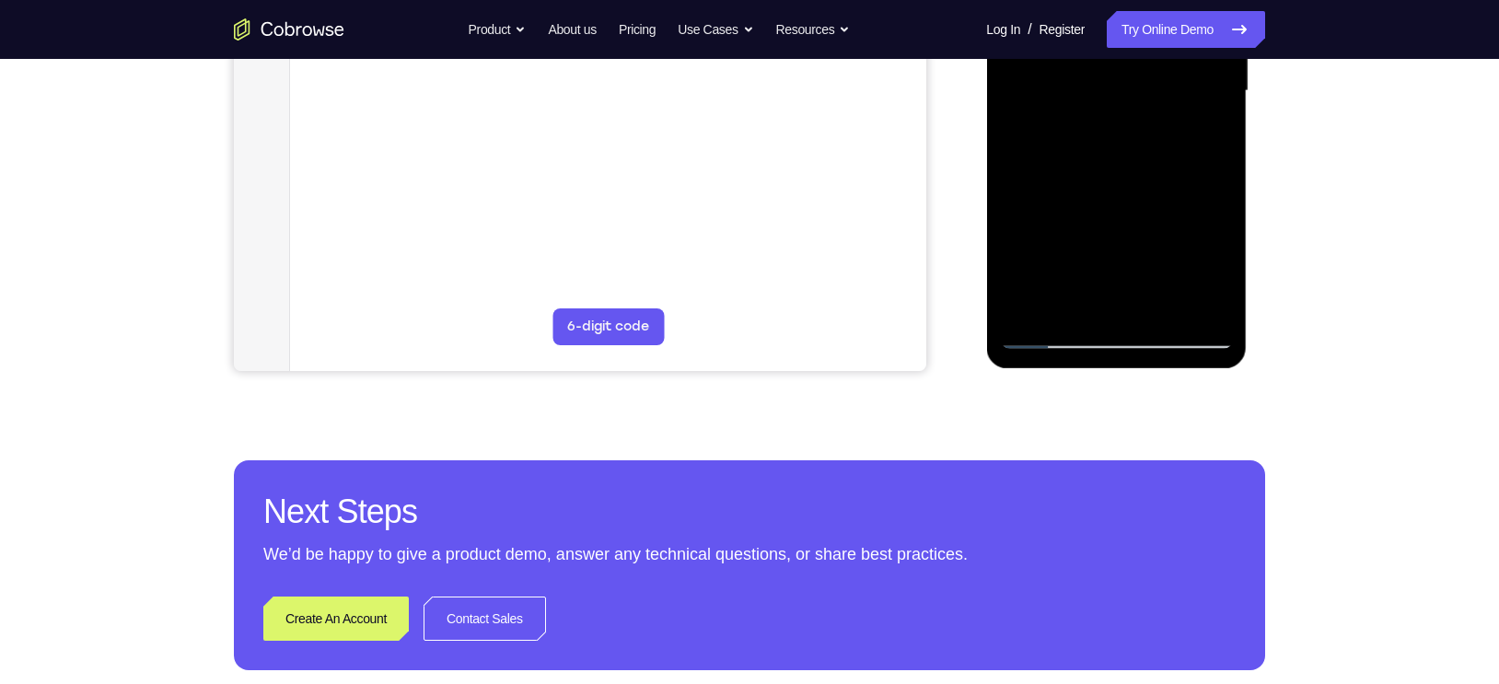
drag, startPoint x: 1154, startPoint y: 270, endPoint x: 1154, endPoint y: 196, distance: 73.7
click at [1154, 196] on div at bounding box center [1116, 91] width 232 height 516
drag, startPoint x: 1143, startPoint y: 250, endPoint x: 1145, endPoint y: 153, distance: 97.6
click at [1145, 153] on div at bounding box center [1116, 91] width 232 height 516
drag, startPoint x: 1129, startPoint y: 253, endPoint x: 1132, endPoint y: 141, distance: 112.4
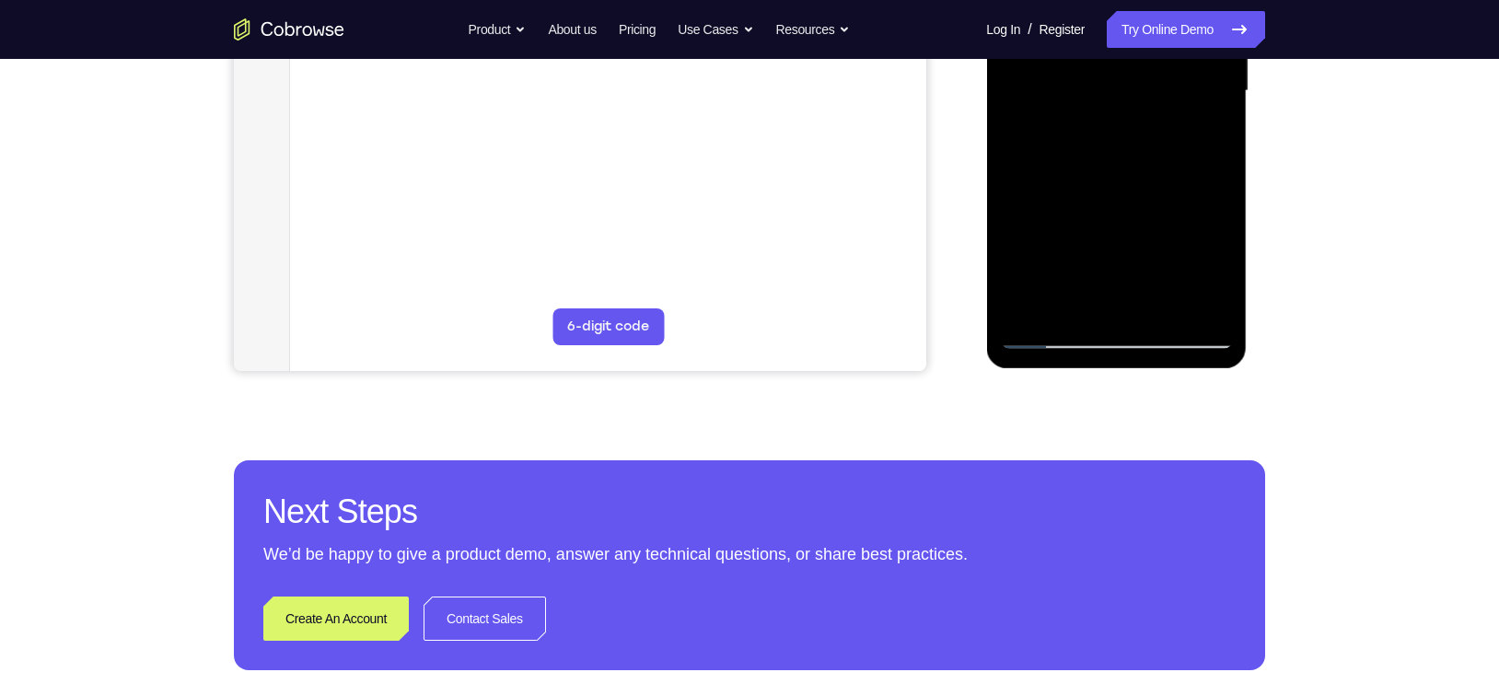
click at [1132, 141] on div at bounding box center [1116, 91] width 232 height 516
drag, startPoint x: 1129, startPoint y: 272, endPoint x: 1126, endPoint y: 160, distance: 111.4
click at [1126, 160] on div at bounding box center [1116, 91] width 232 height 516
click at [1015, 281] on div at bounding box center [1116, 91] width 232 height 516
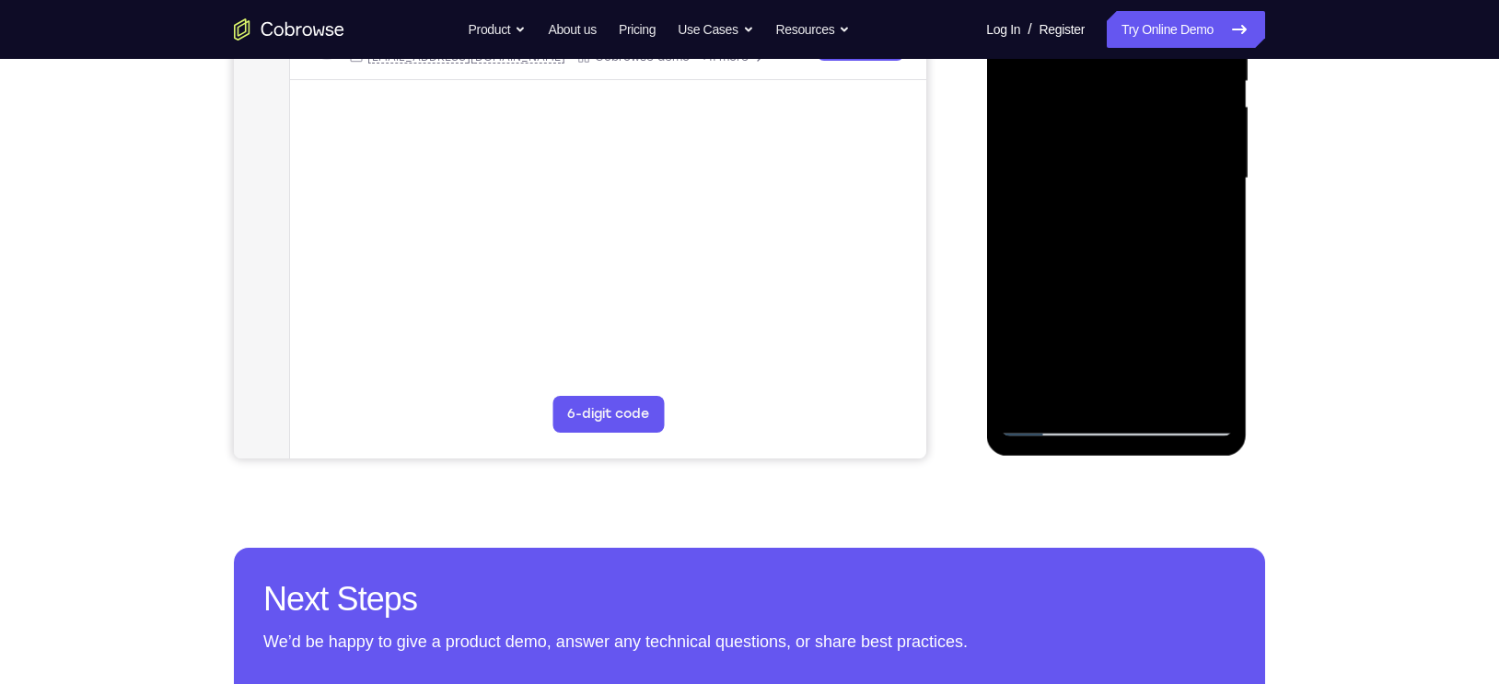
scroll to position [391, 0]
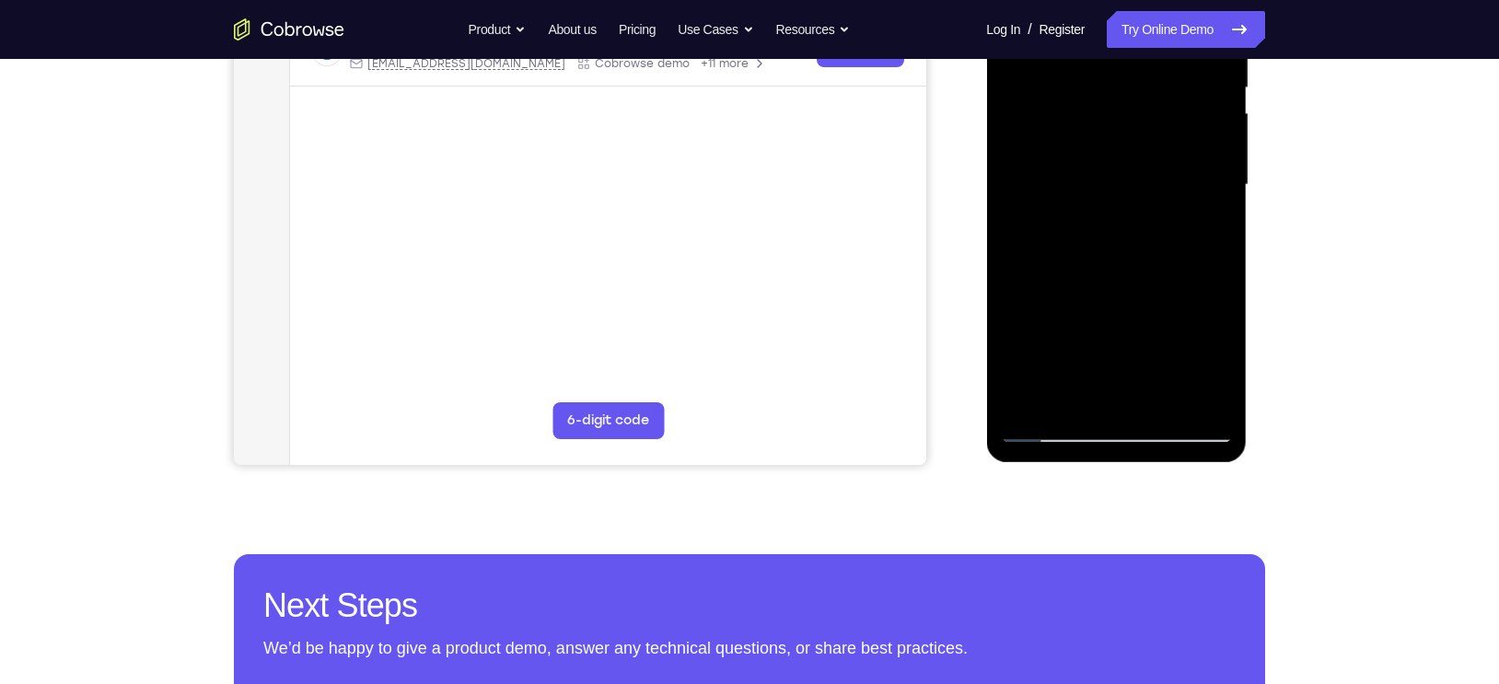
click at [1202, 212] on div at bounding box center [1116, 185] width 232 height 516
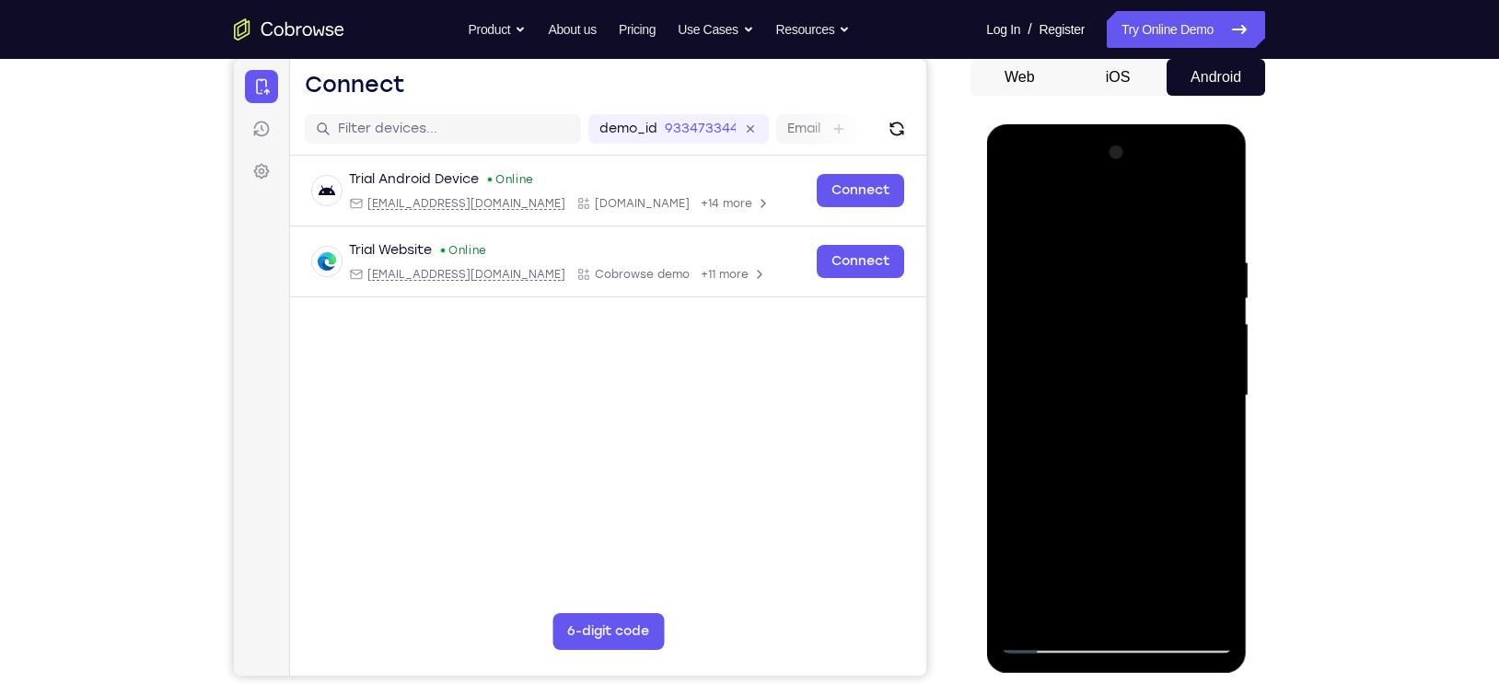
scroll to position [180, 0]
click at [1022, 212] on div at bounding box center [1116, 397] width 232 height 516
click at [1022, 211] on div at bounding box center [1116, 397] width 232 height 516
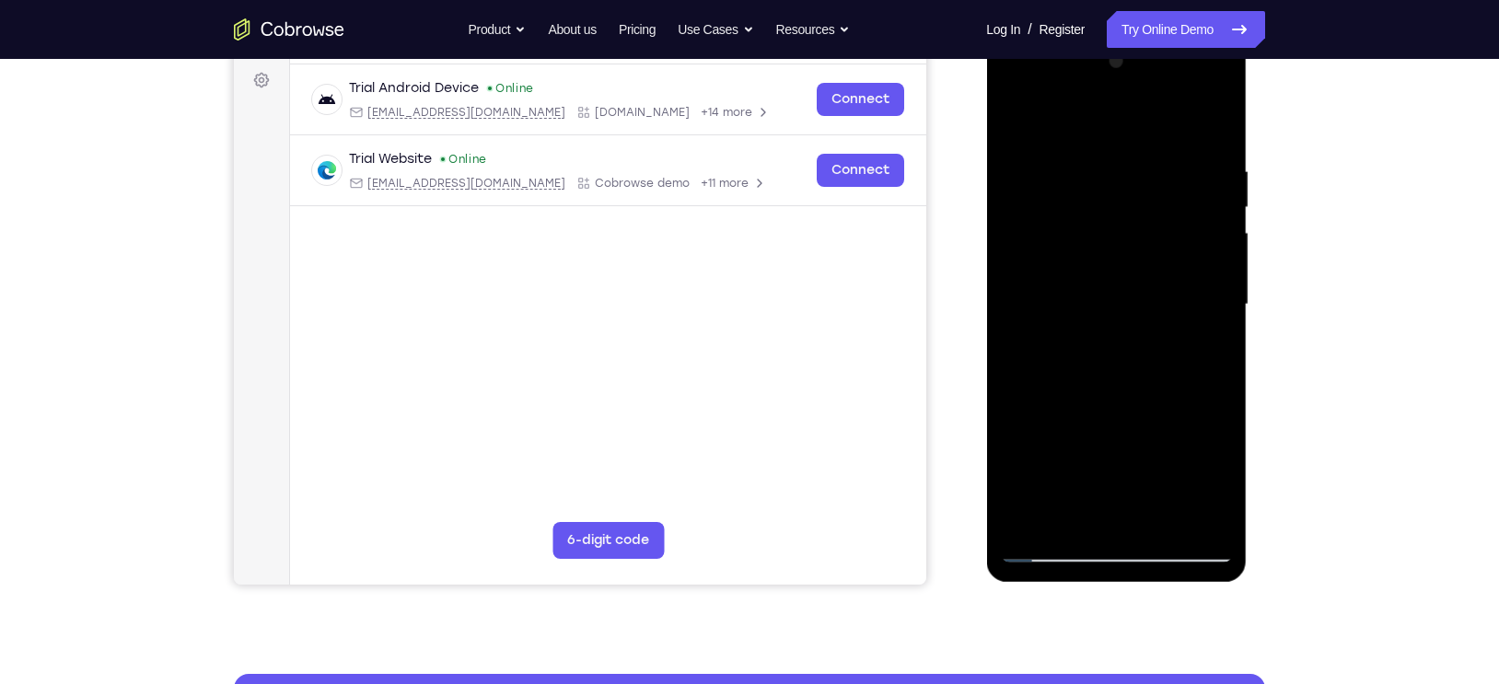
scroll to position [273, 0]
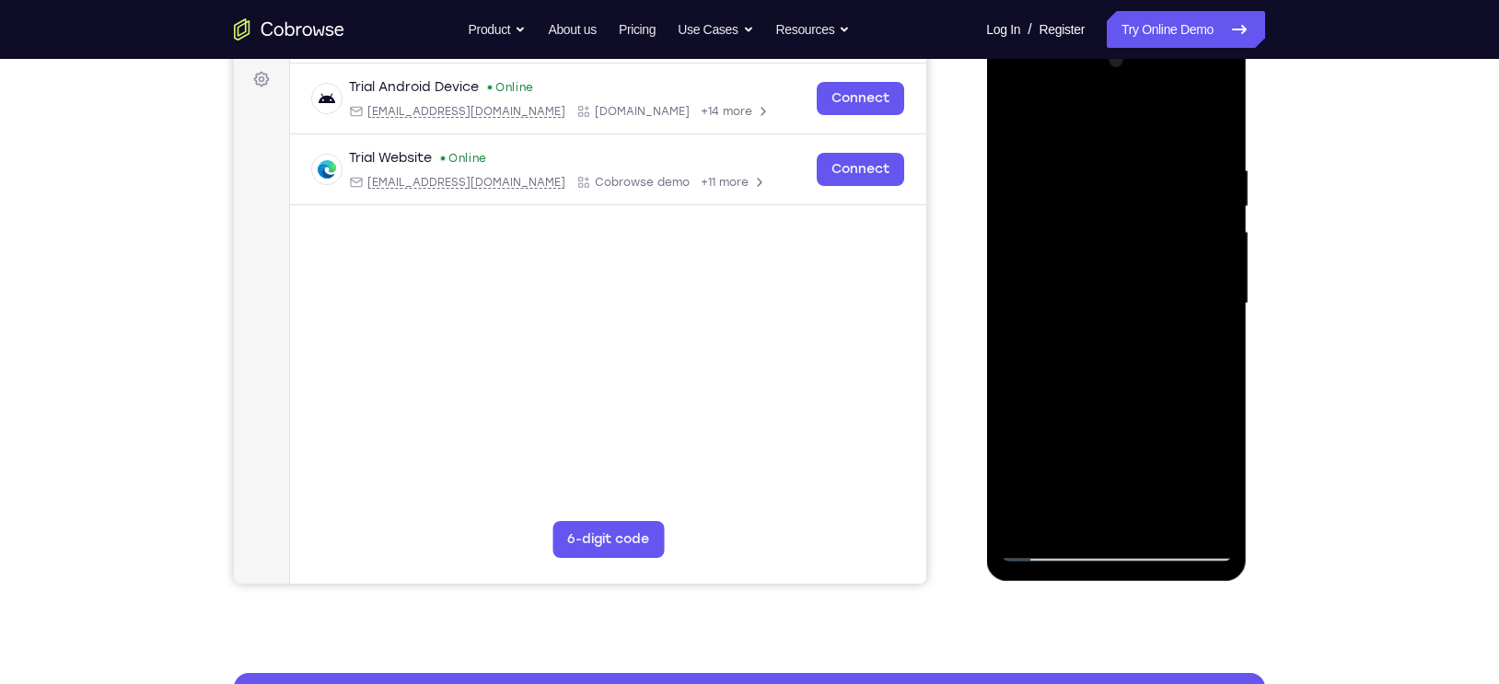
drag, startPoint x: 1192, startPoint y: 180, endPoint x: 986, endPoint y: 207, distance: 208.1
click at [986, 207] on div at bounding box center [1116, 306] width 261 height 549
drag, startPoint x: 1189, startPoint y: 166, endPoint x: 1015, endPoint y: 170, distance: 174.1
click at [1015, 170] on div at bounding box center [1116, 304] width 232 height 516
drag, startPoint x: 1164, startPoint y: 159, endPoint x: 954, endPoint y: 176, distance: 210.6
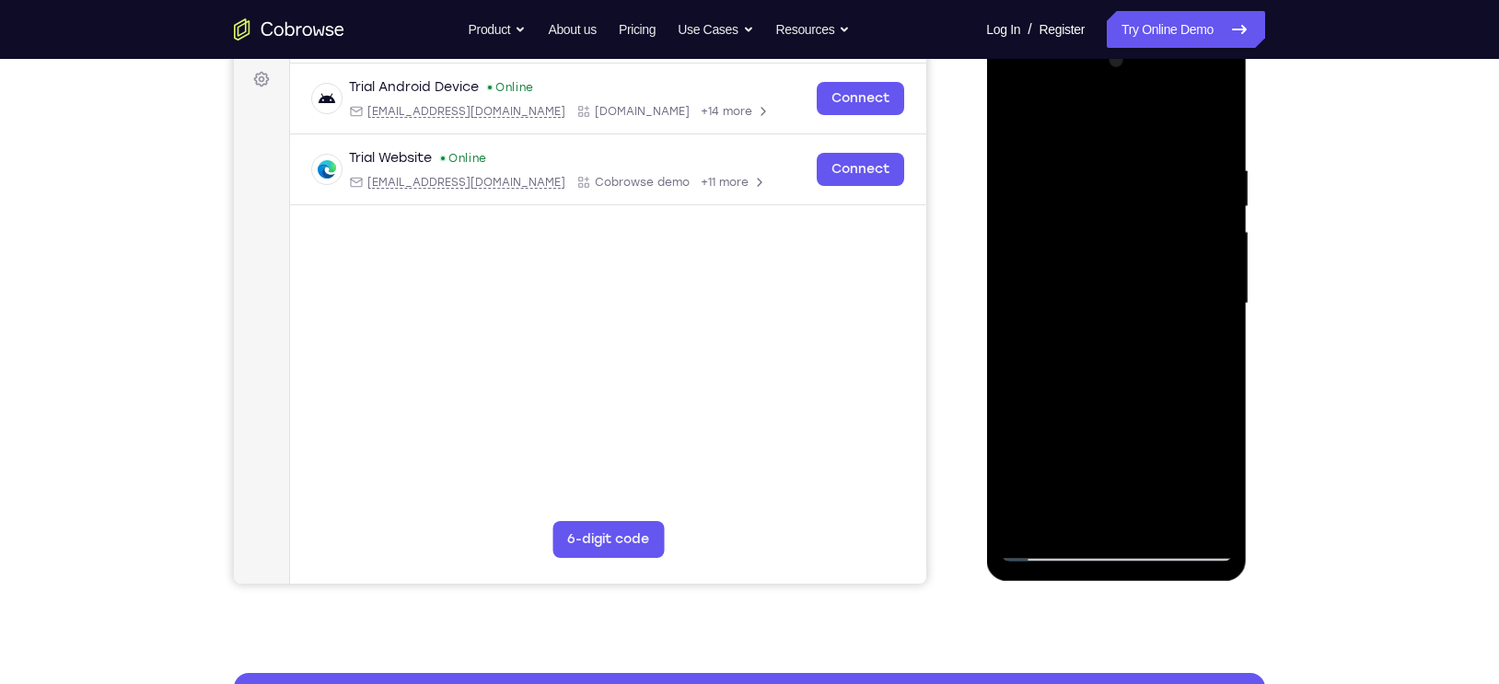
click at [986, 176] on html "Online web based iOS Simulators and Android Emulators. Run iPhone, iPad, Mobile…" at bounding box center [1117, 308] width 262 height 552
click at [1039, 172] on div at bounding box center [1116, 304] width 232 height 516
click at [1186, 508] on div at bounding box center [1116, 304] width 232 height 516
click at [1187, 502] on div at bounding box center [1116, 304] width 232 height 516
click at [1187, 510] on div at bounding box center [1116, 304] width 232 height 516
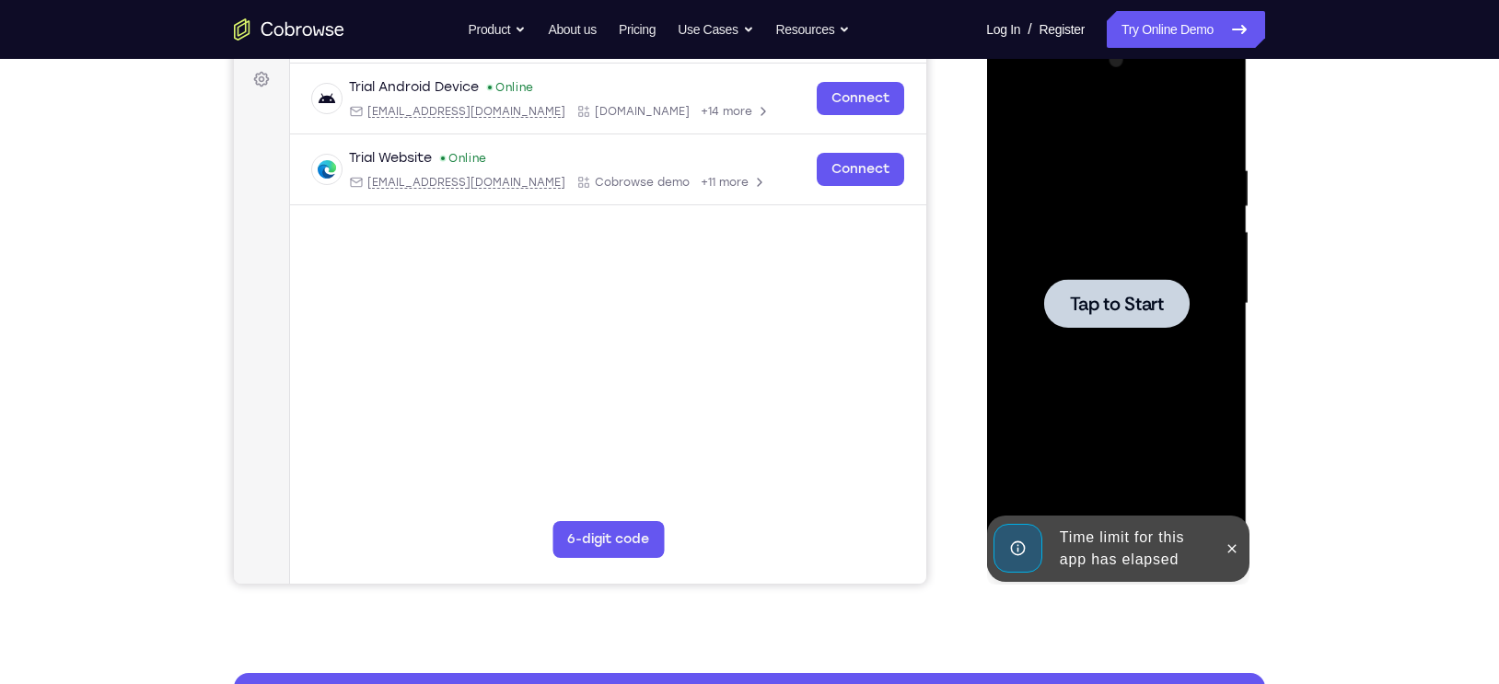
click at [1140, 319] on div at bounding box center [1115, 303] width 145 height 49
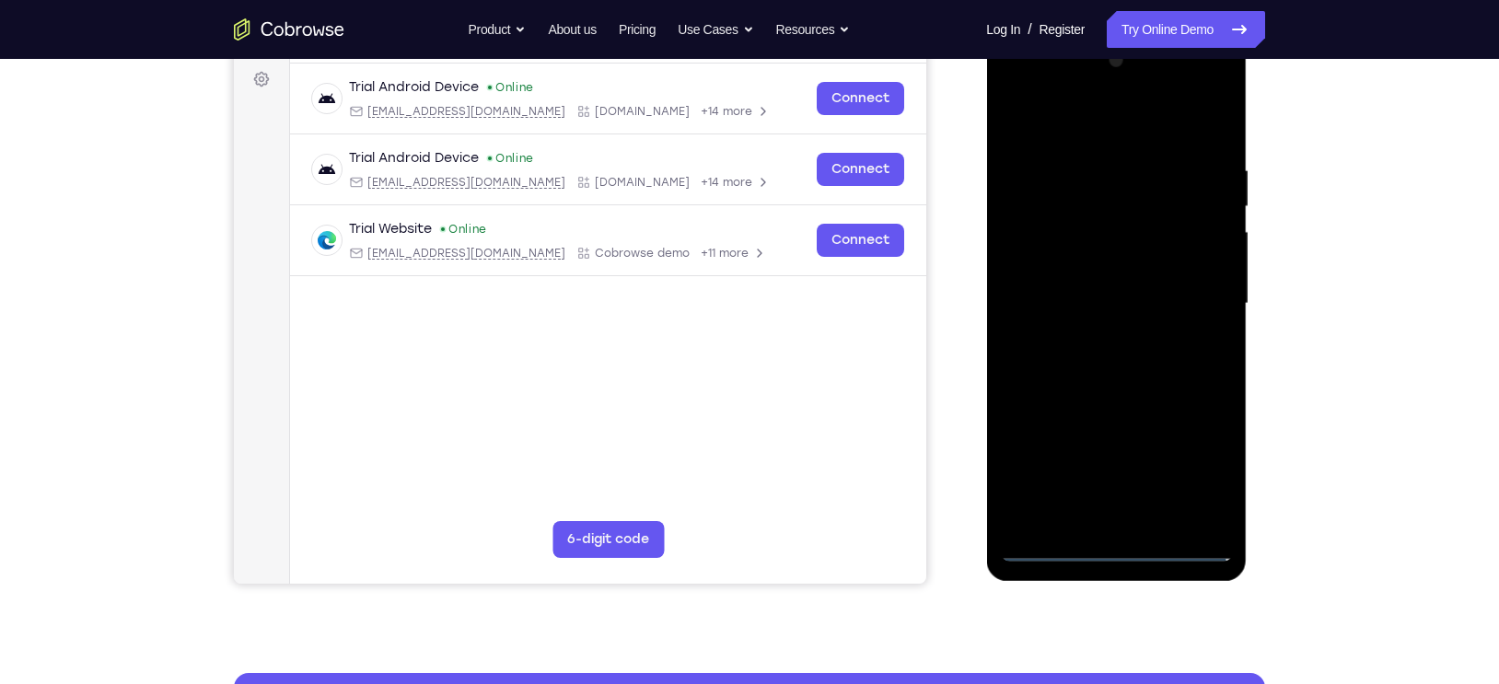
click at [1113, 551] on div at bounding box center [1116, 304] width 232 height 516
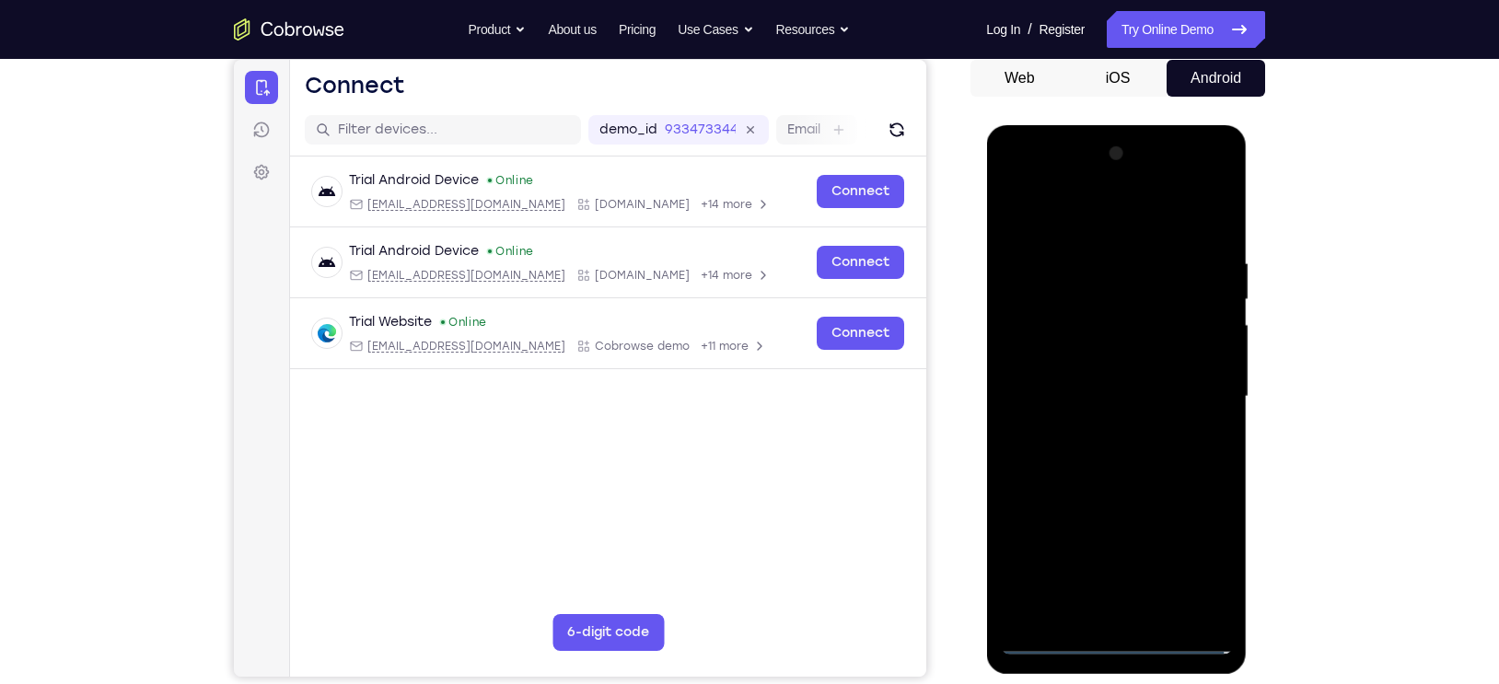
scroll to position [173, 0]
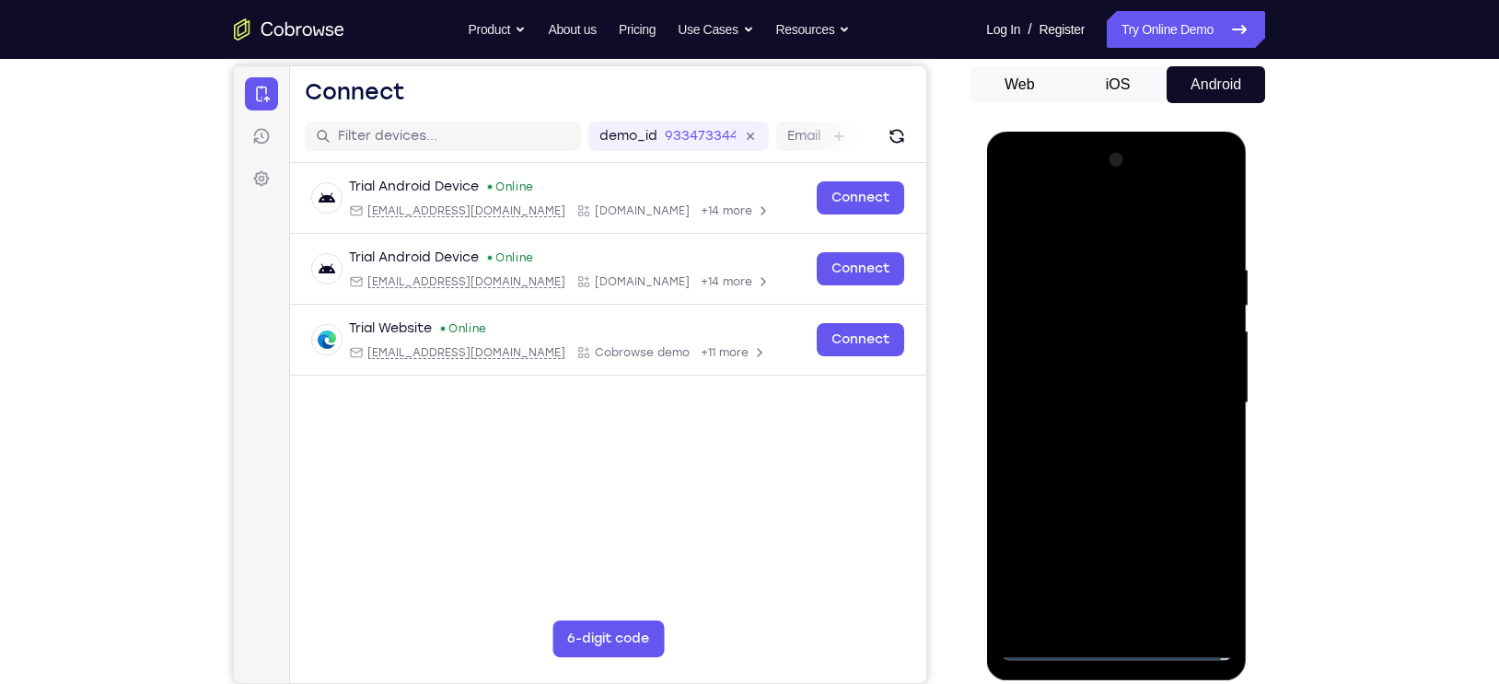
click at [1005, 87] on button "Web" at bounding box center [1019, 84] width 99 height 37
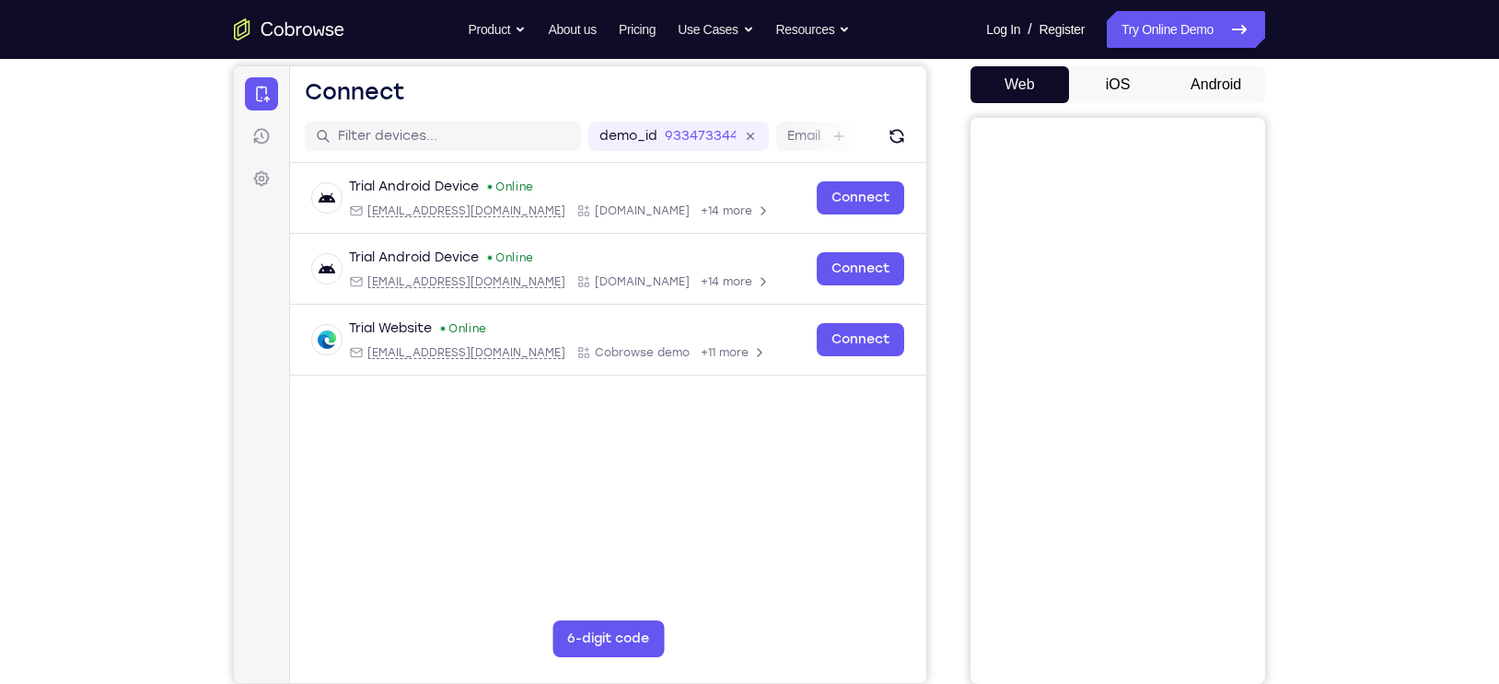
click at [1139, 81] on button "iOS" at bounding box center [1118, 84] width 99 height 37
click at [1211, 90] on button "Android" at bounding box center [1215, 84] width 99 height 37
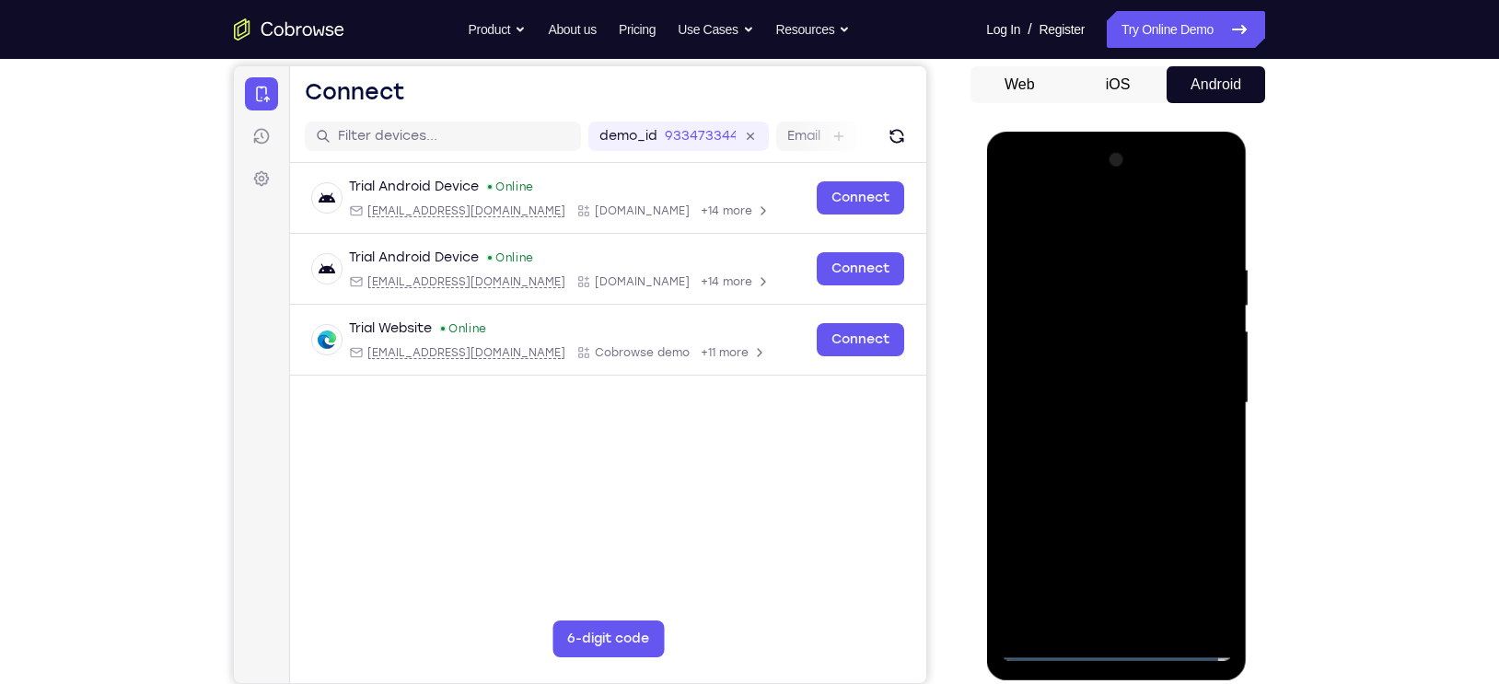
click at [1327, 249] on div "Your Support Agent Your Customer Web iOS Android Next Steps We’d be happy to gi…" at bounding box center [749, 493] width 1178 height 1214
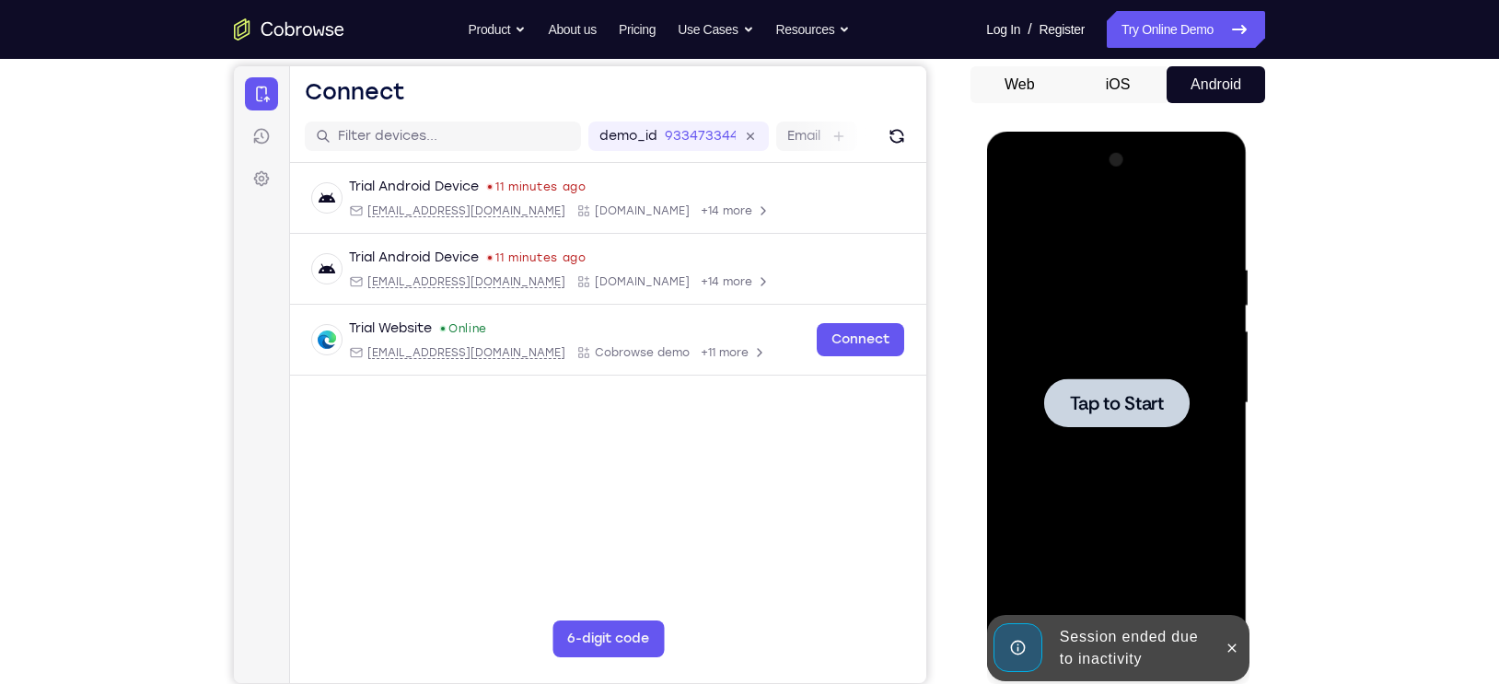
click at [1139, 400] on span "Tap to Start" at bounding box center [1116, 403] width 94 height 18
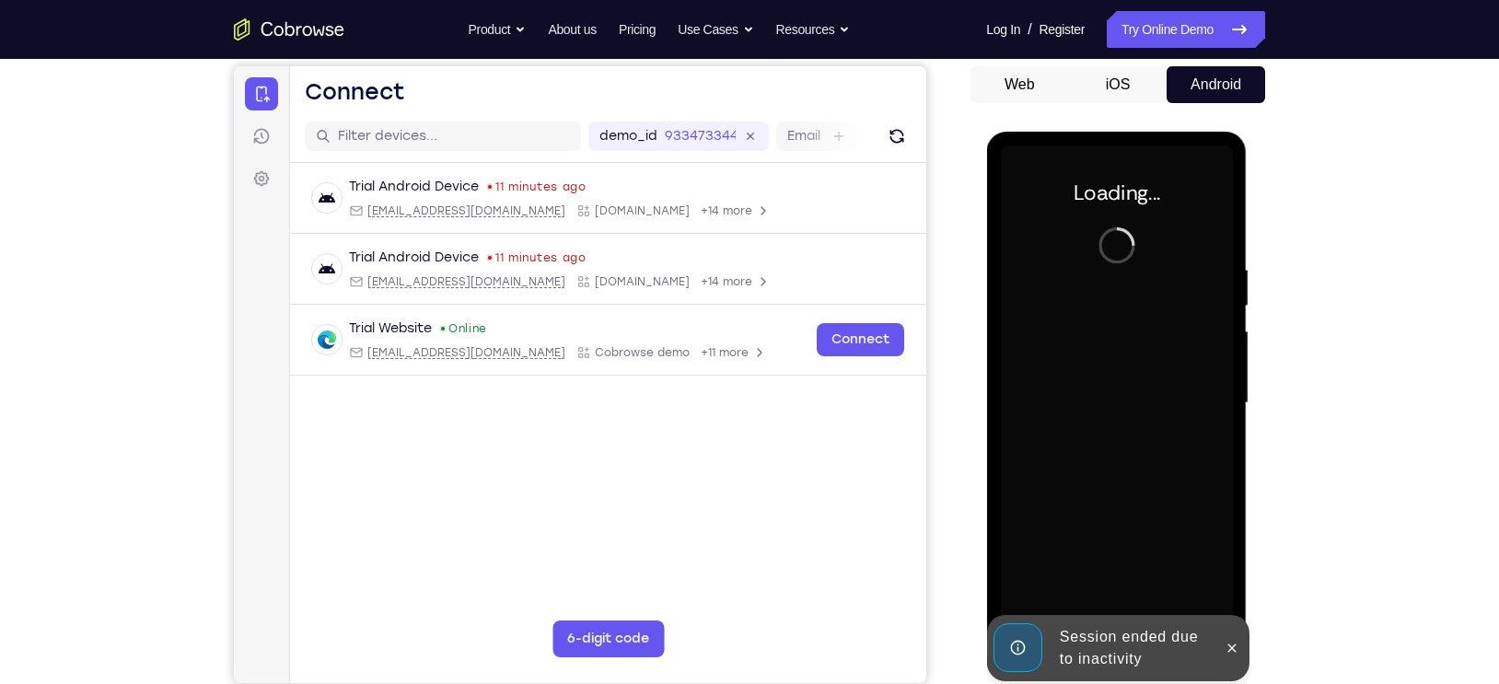
scroll to position [218, 0]
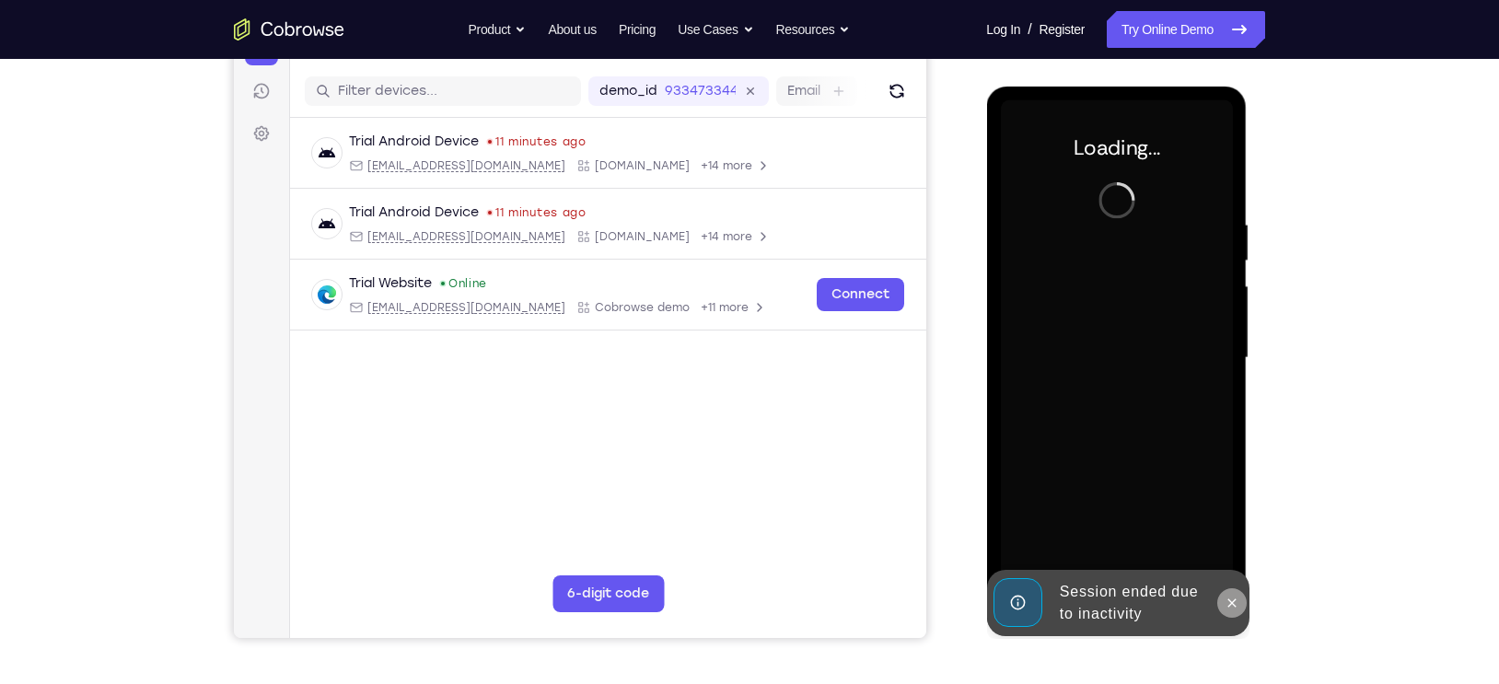
click at [1228, 605] on icon at bounding box center [1231, 602] width 8 height 8
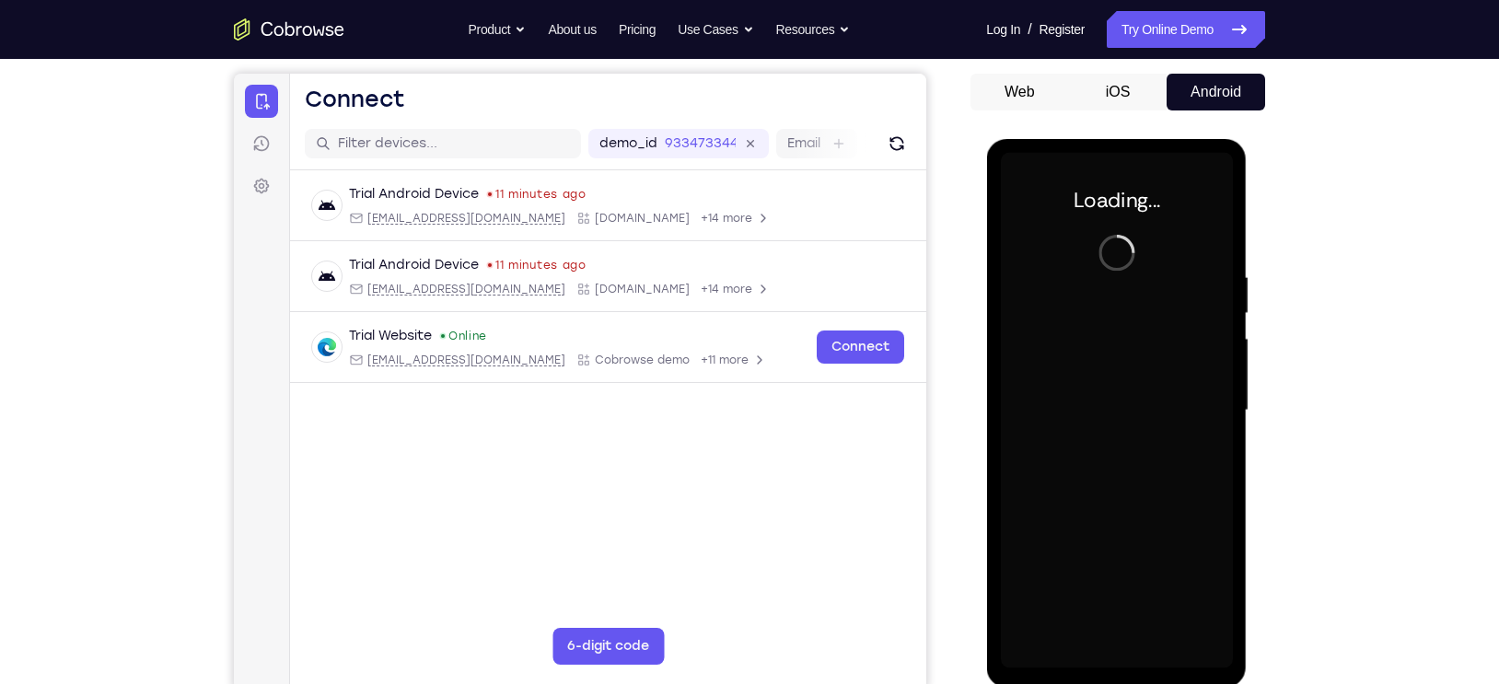
scroll to position [164, 0]
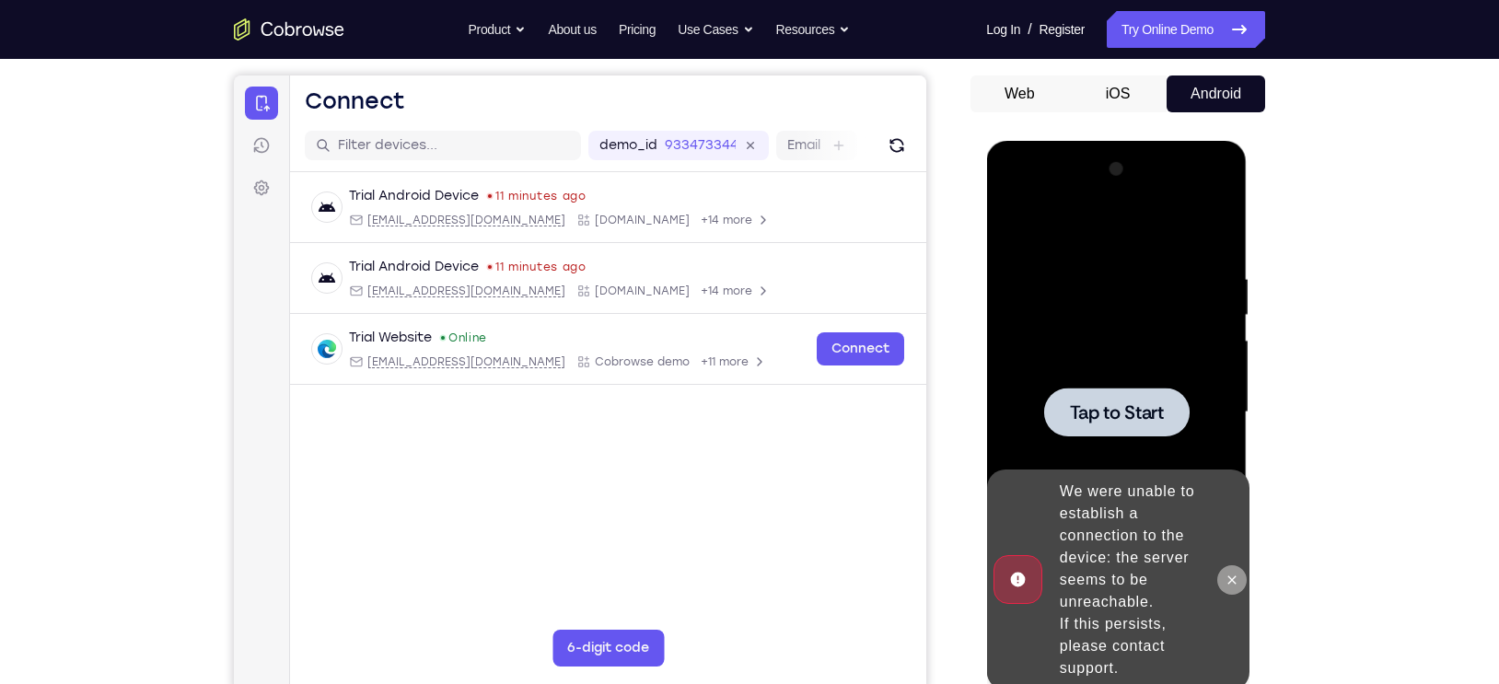
click at [1238, 581] on button at bounding box center [1230, 579] width 29 height 29
